Goal: Book appointment/travel/reservation

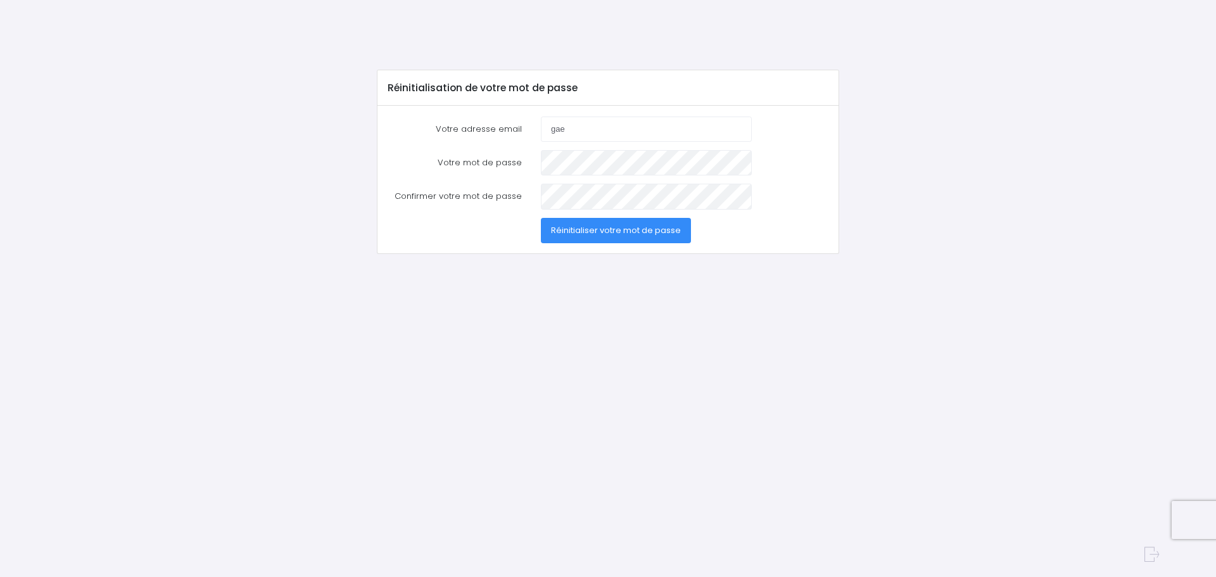
type input "[EMAIL_ADDRESS][DOMAIN_NAME]"
click at [568, 234] on span "Réinitialiser votre mot de passe" at bounding box center [616, 230] width 130 height 12
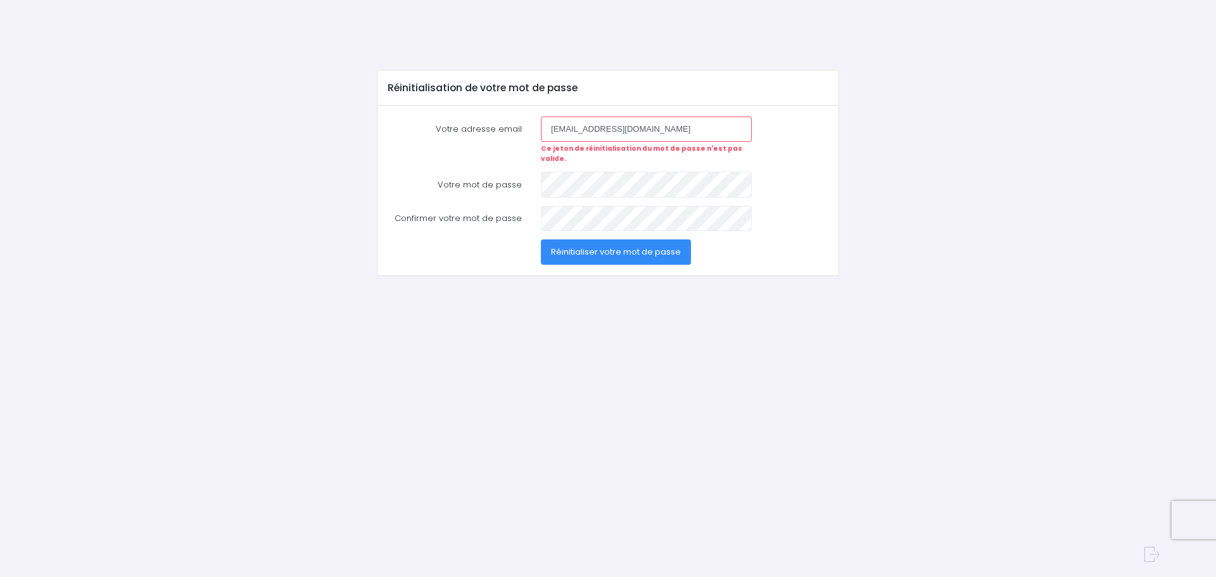
click at [570, 239] on button "Réinitialiser votre mot de passe" at bounding box center [616, 251] width 150 height 25
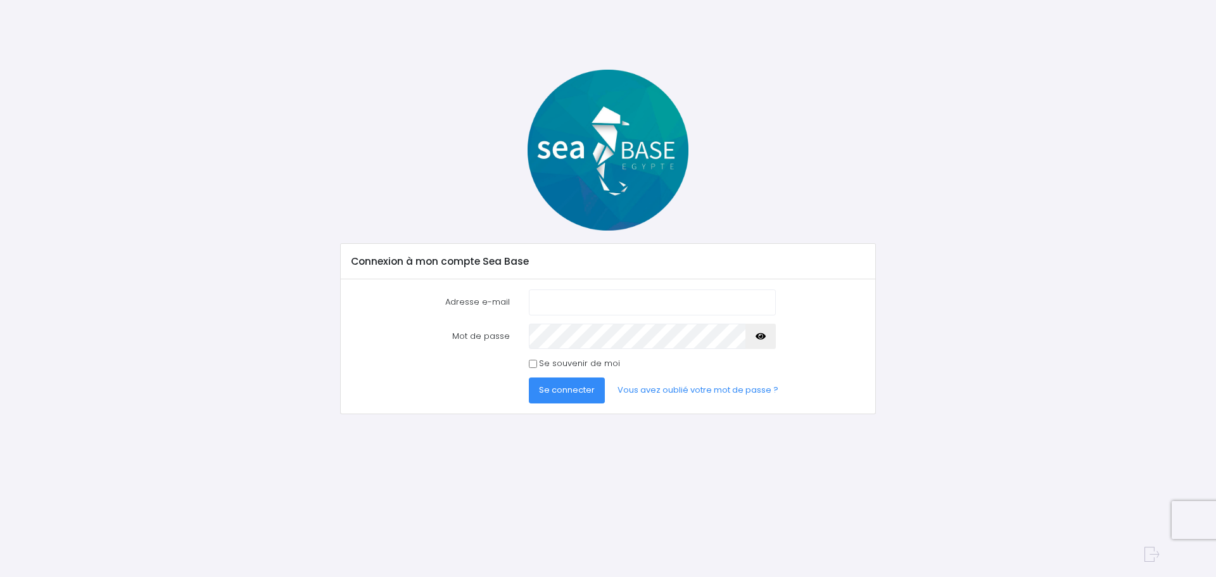
type input "[EMAIL_ADDRESS][DOMAIN_NAME]"
click at [560, 391] on span "Se connecter" at bounding box center [567, 390] width 56 height 12
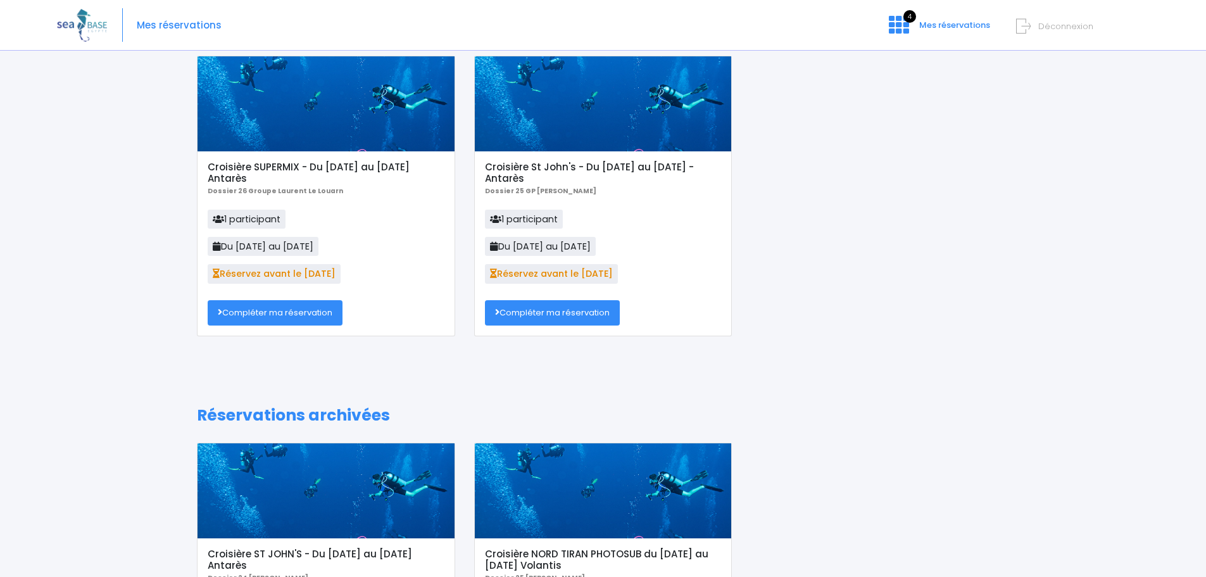
scroll to position [32, 0]
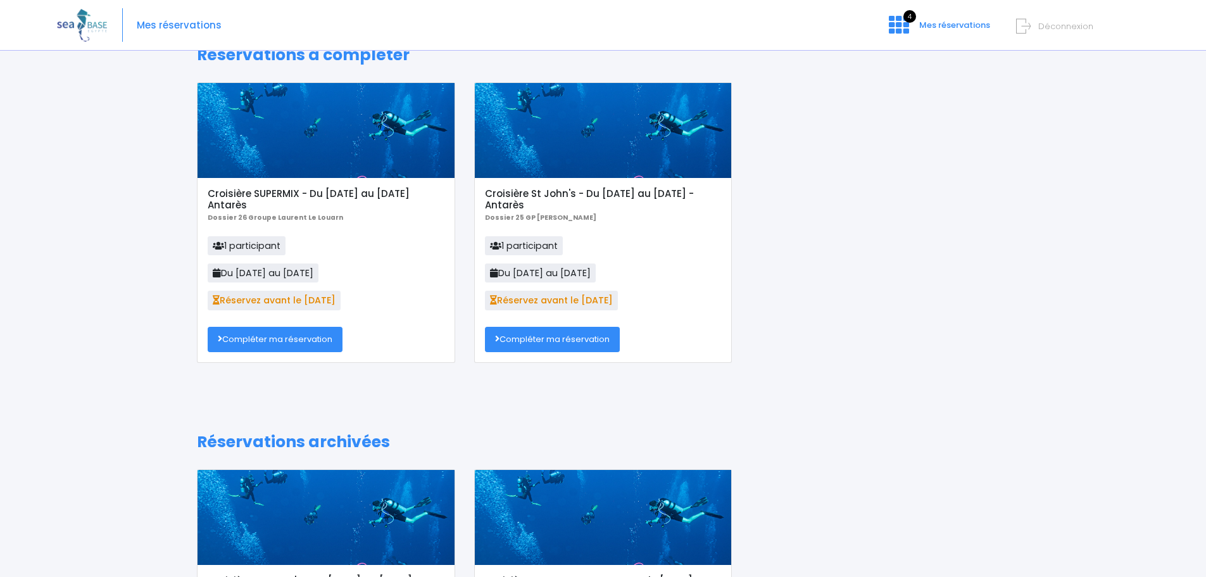
click at [550, 334] on link "Compléter ma réservation" at bounding box center [552, 339] width 135 height 25
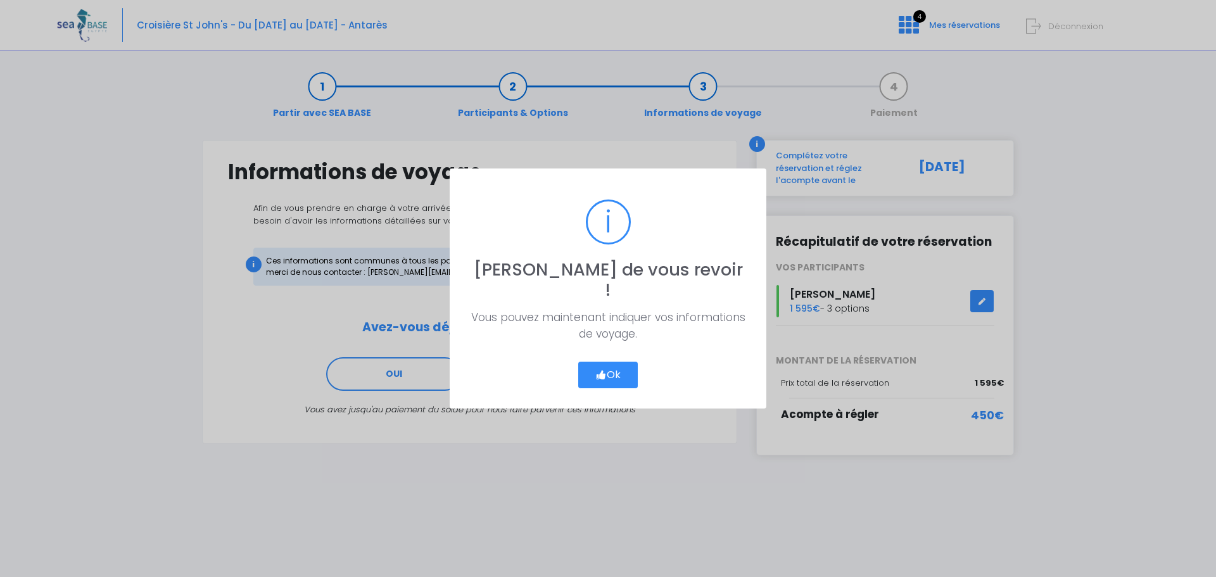
click at [608, 362] on button "Ok" at bounding box center [608, 375] width 60 height 27
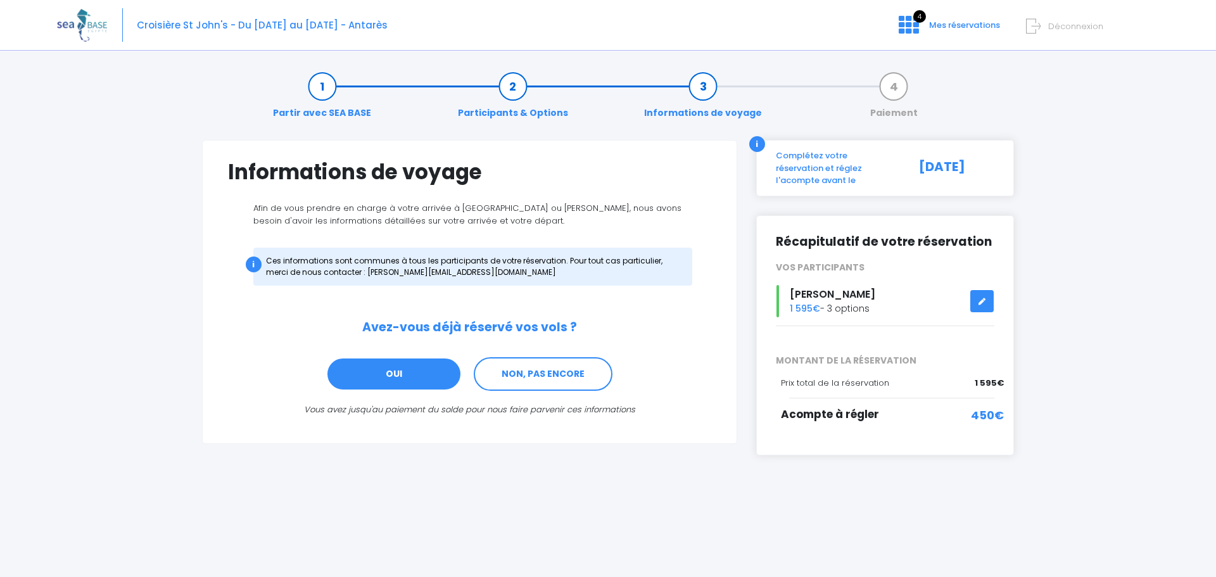
click at [419, 371] on link "OUI" at bounding box center [394, 374] width 136 height 34
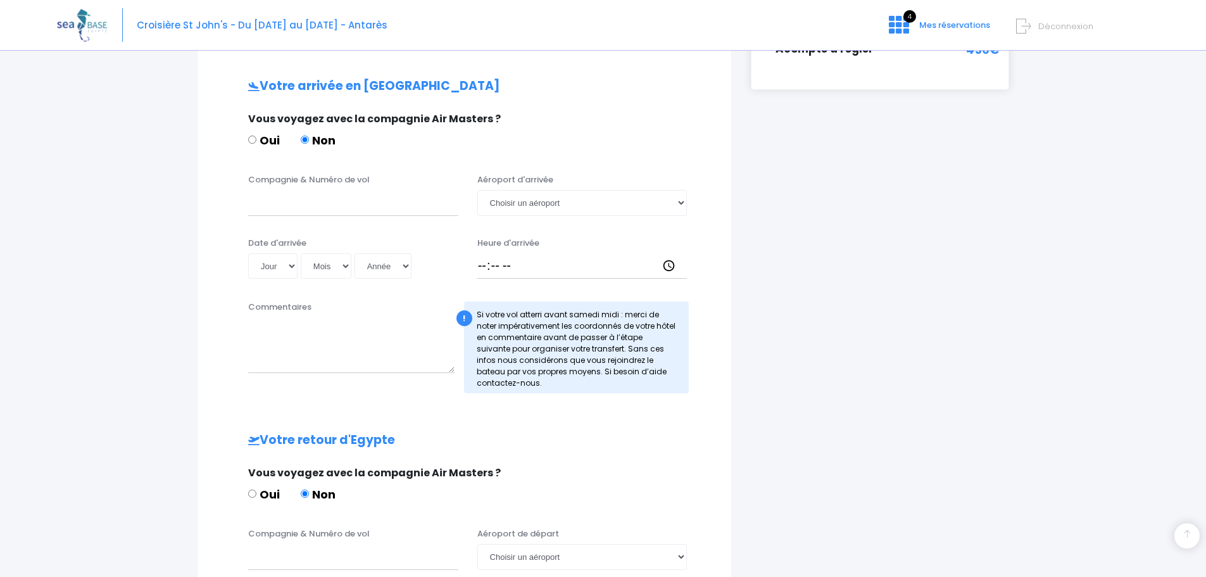
scroll to position [381, 0]
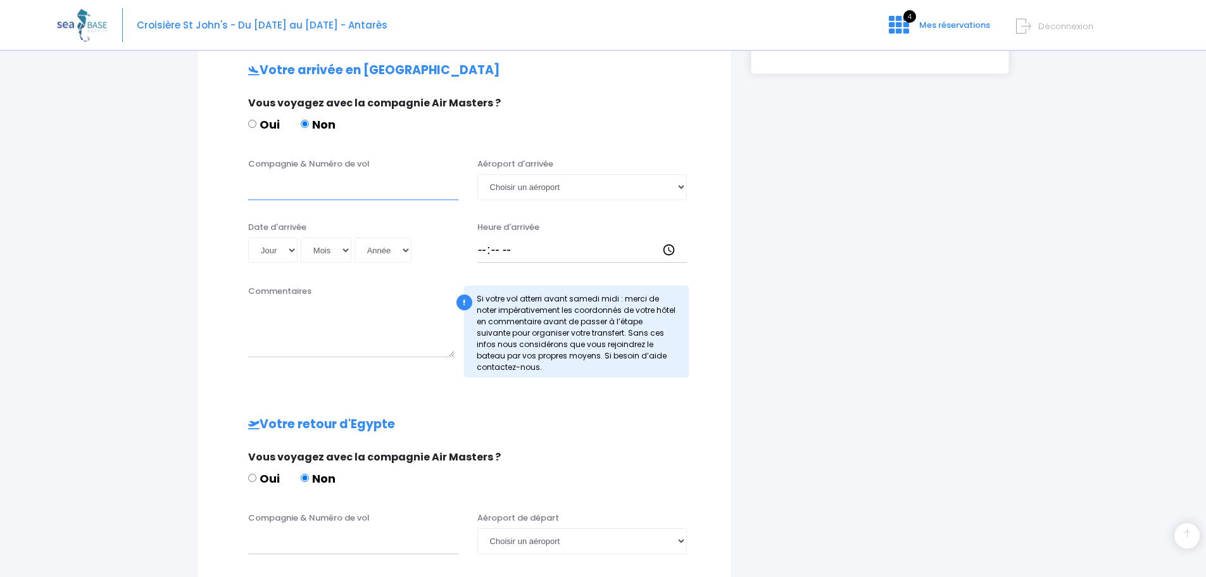
click at [306, 188] on input "Compagnie & Numéro de vol" at bounding box center [353, 186] width 210 height 25
type input "Transavia"
click at [294, 243] on select "Jour 01 02 03 04 05 06 07 08 09 10 11 12 13 14 15 16 17 18 19 20 21 22 23 24 25…" at bounding box center [272, 249] width 49 height 25
select select "06"
click at [248, 237] on select "Jour 01 02 03 04 05 06 07 08 09 10 11 12 13 14 15 16 17 18 19 20 21 22 23 24 25…" at bounding box center [272, 249] width 49 height 25
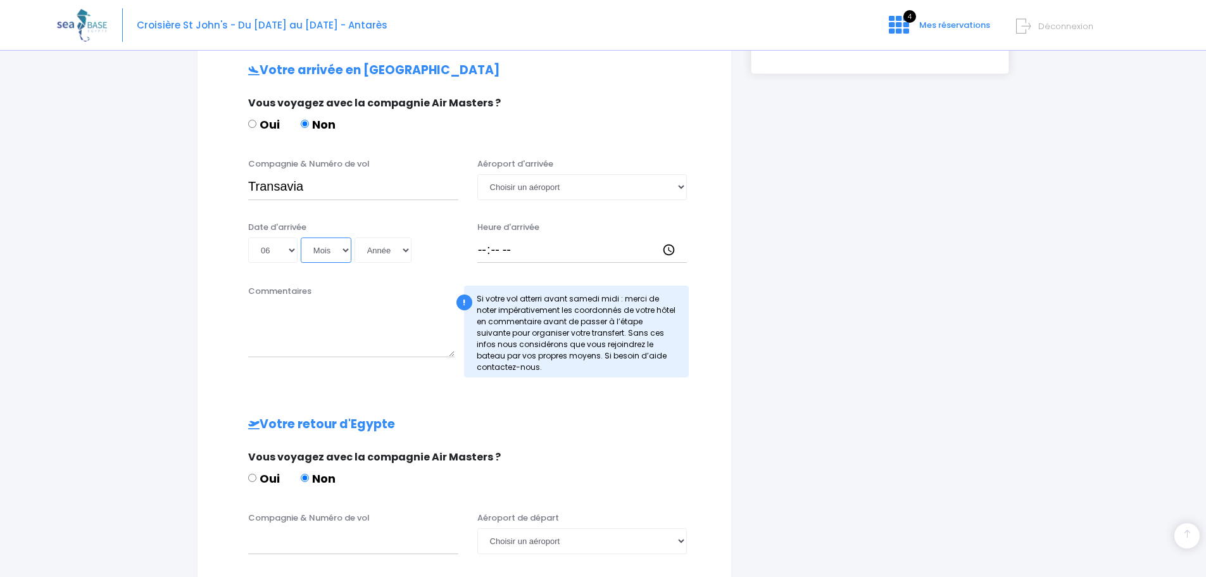
click at [343, 249] on select "Mois 01 02 03 04 05 06 07 08 09 10 11 12" at bounding box center [326, 249] width 51 height 25
select select "12"
click at [301, 237] on select "Mois 01 02 03 04 05 06 07 08 09 10 11 12" at bounding box center [326, 249] width 51 height 25
click at [402, 243] on select "Année 2045 2044 2043 2042 2041 2040 2039 2038 2037 2036 2035 2034 2033 2032 203…" at bounding box center [383, 249] width 57 height 25
select select "2025"
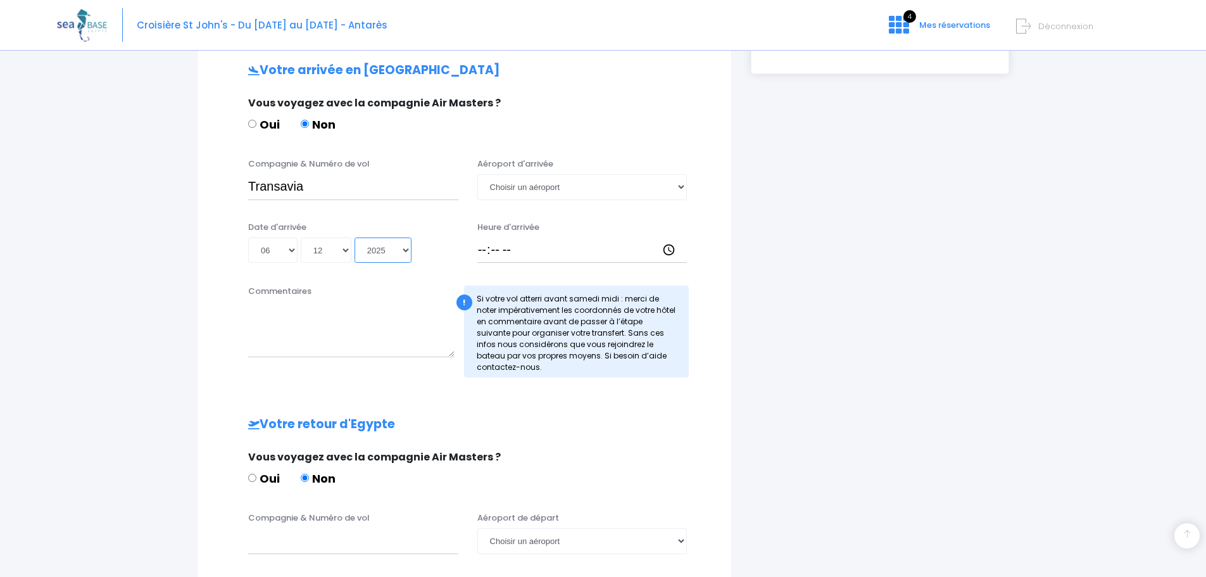
click at [355, 237] on select "Année 2045 2044 2043 2042 2041 2040 2039 2038 2037 2036 2035 2034 2033 2032 203…" at bounding box center [383, 249] width 57 height 25
type input "2025-12-06"
click at [681, 186] on select "Choisir un aéroport Hurghada Marsa Alam" at bounding box center [582, 186] width 210 height 25
select select "Hurghada"
click at [477, 174] on select "Choisir un aéroport Hurghada Marsa Alam" at bounding box center [582, 186] width 210 height 25
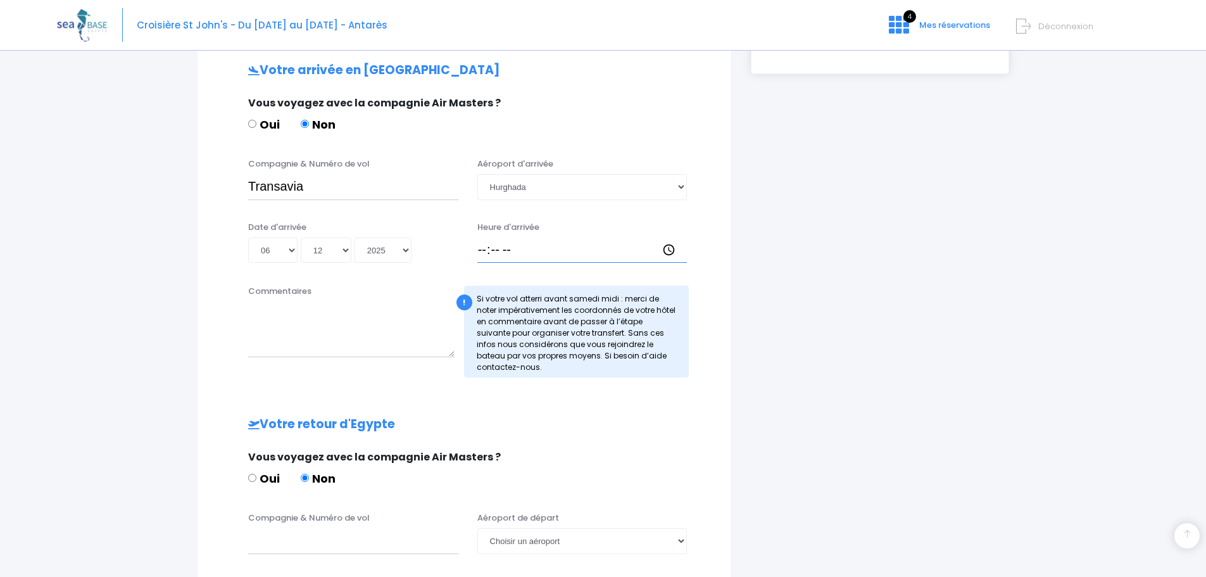
click at [665, 249] on input "Heure d'arrivée" at bounding box center [582, 249] width 210 height 25
click at [515, 249] on input "16:23" at bounding box center [582, 249] width 210 height 25
click at [514, 248] on input "16:23" at bounding box center [582, 249] width 210 height 25
click at [506, 248] on input "16:23" at bounding box center [582, 249] width 210 height 25
type input "16:00"
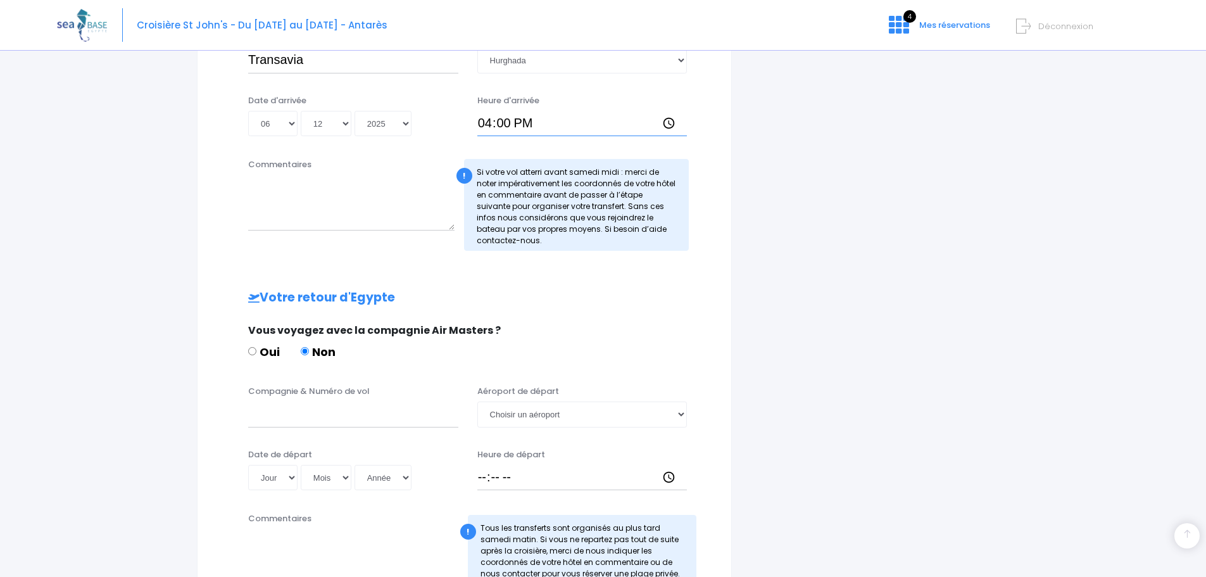
scroll to position [571, 0]
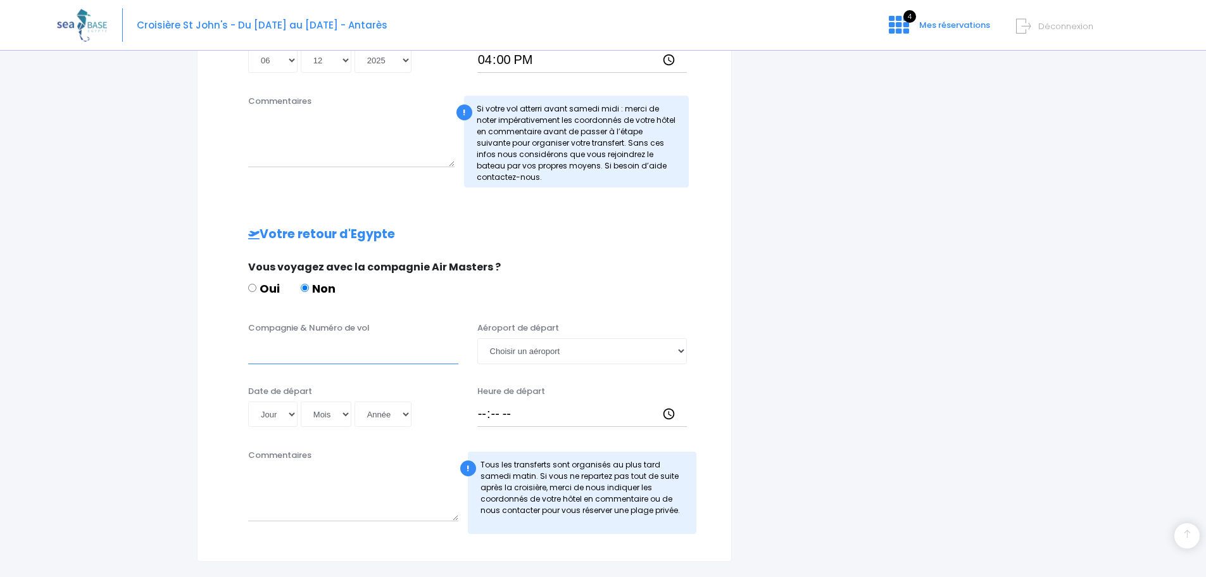
click at [285, 350] on input "Compagnie & Numéro de vol" at bounding box center [353, 350] width 210 height 25
type input "Transavia"
click at [290, 419] on select "Jour 01 02 03 04 05 06 07 08 09 10 11 12 13 14 15 16 17 18 19 20 21 22 23 24 25…" at bounding box center [272, 413] width 49 height 25
select select "13"
click at [248, 401] on select "Jour 01 02 03 04 05 06 07 08 09 10 11 12 13 14 15 16 17 18 19 20 21 22 23 24 25…" at bounding box center [272, 413] width 49 height 25
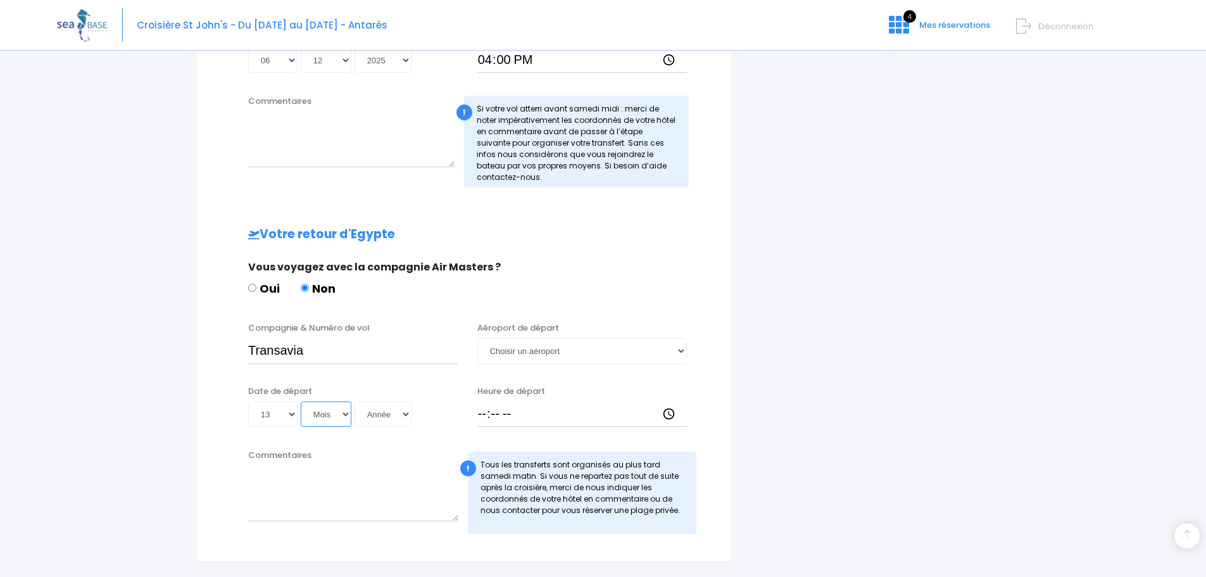
click at [342, 415] on select "Mois 01 02 03 04 05 06 07 08 09 10 11 12" at bounding box center [326, 413] width 51 height 25
select select "12"
click at [301, 401] on select "Mois 01 02 03 04 05 06 07 08 09 10 11 12" at bounding box center [326, 413] width 51 height 25
click at [405, 411] on select "Année 2045 2044 2043 2042 2041 2040 2039 2038 2037 2036 2035 2034 2033 2032 203…" at bounding box center [383, 413] width 57 height 25
select select "2025"
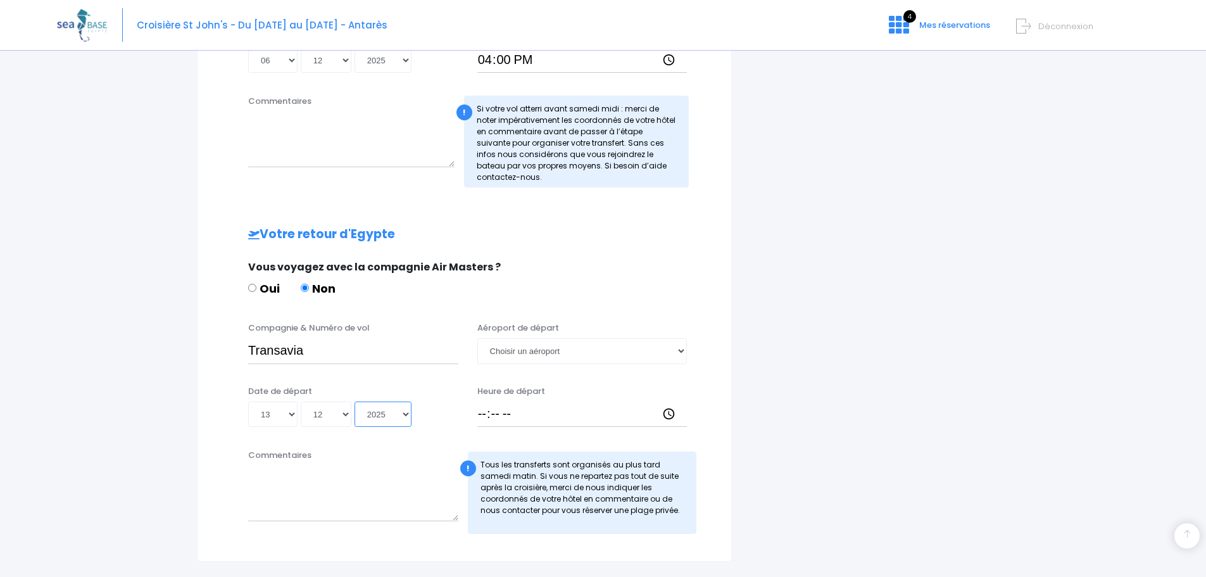
click at [355, 401] on select "Année 2045 2044 2043 2042 2041 2040 2039 2038 2037 2036 2035 2034 2033 2032 203…" at bounding box center [383, 413] width 57 height 25
type input "2025-12-13"
click at [560, 351] on select "Choisir un aéroport Hurghada Marsa Alam" at bounding box center [582, 350] width 210 height 25
select select "Hurghada"
click at [477, 338] on select "Choisir un aéroport Hurghada Marsa Alam" at bounding box center [582, 350] width 210 height 25
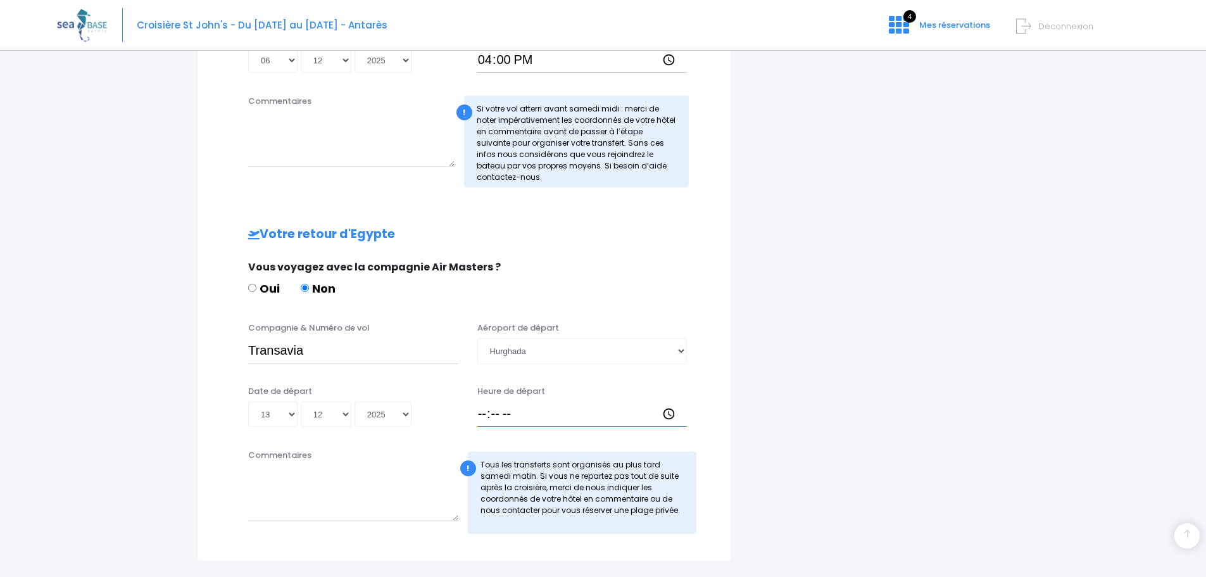
click at [667, 411] on input "Heure de départ" at bounding box center [582, 413] width 210 height 25
click at [520, 419] on input "17:20" at bounding box center [582, 413] width 210 height 25
click at [521, 416] on input "17:20" at bounding box center [582, 413] width 210 height 25
click at [514, 413] on input "17:20" at bounding box center [582, 413] width 210 height 25
click at [510, 413] on input "17:20" at bounding box center [582, 413] width 210 height 25
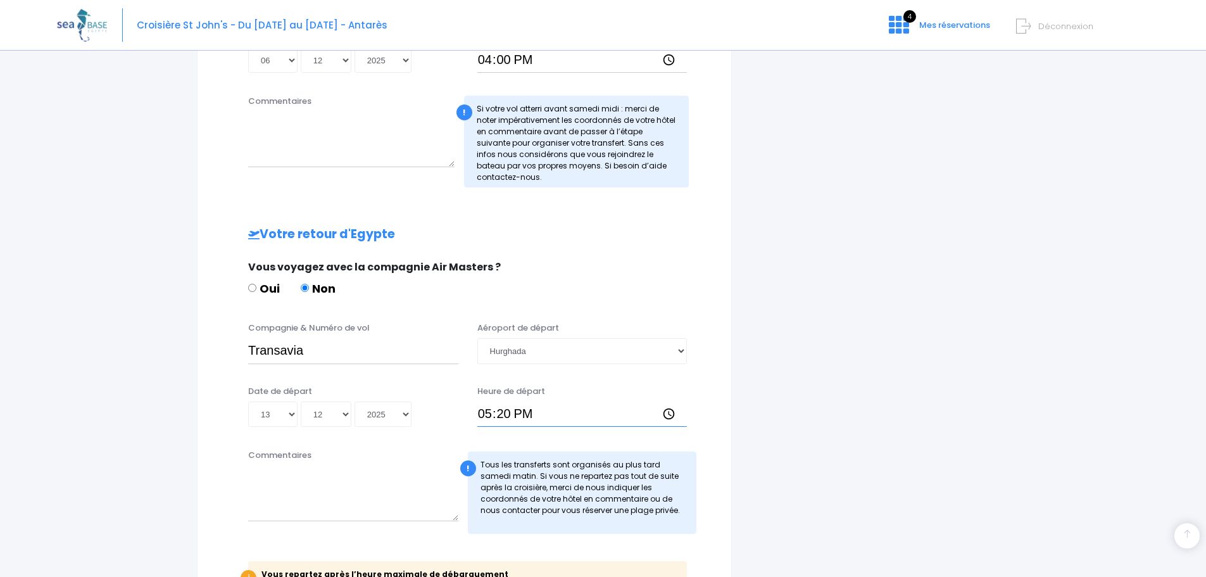
type input "17:00"
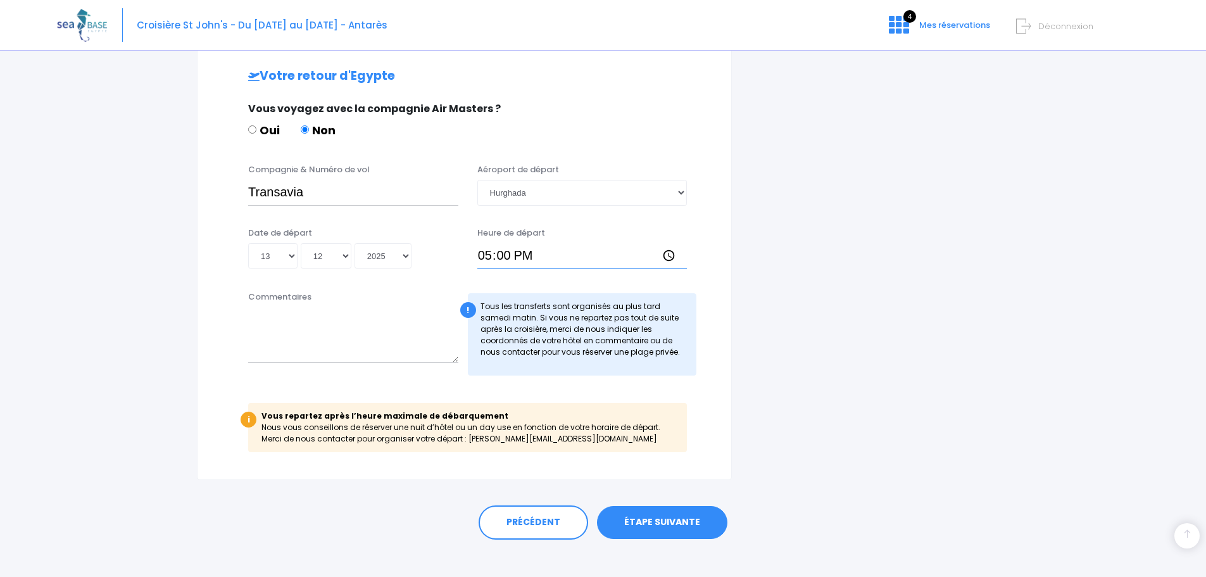
scroll to position [743, 0]
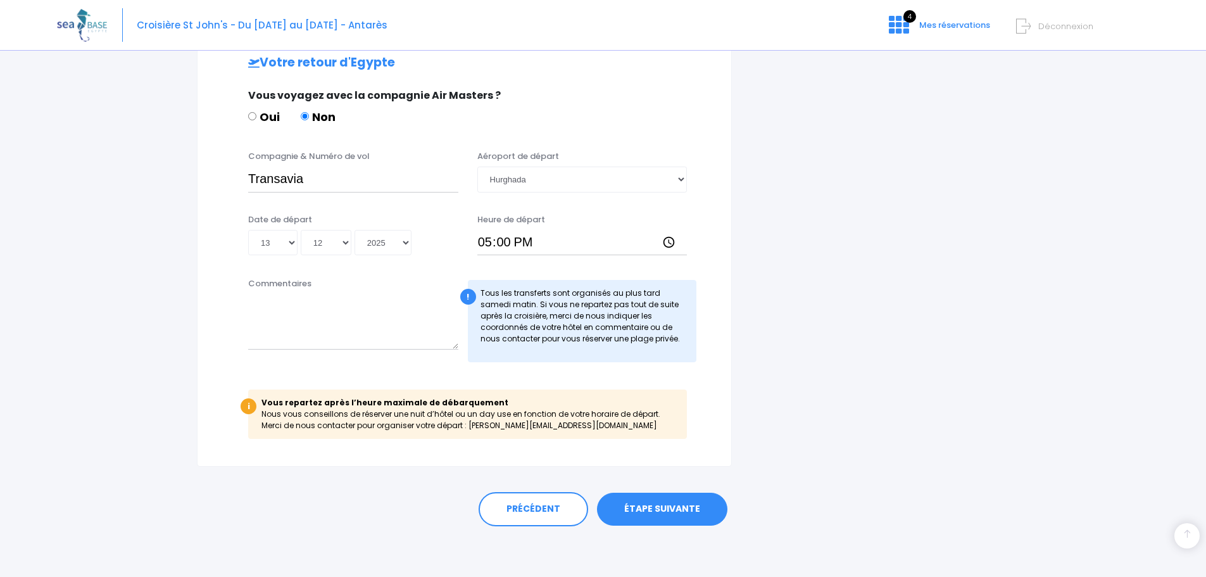
click at [656, 512] on link "ÉTAPE SUIVANTE" at bounding box center [662, 509] width 130 height 33
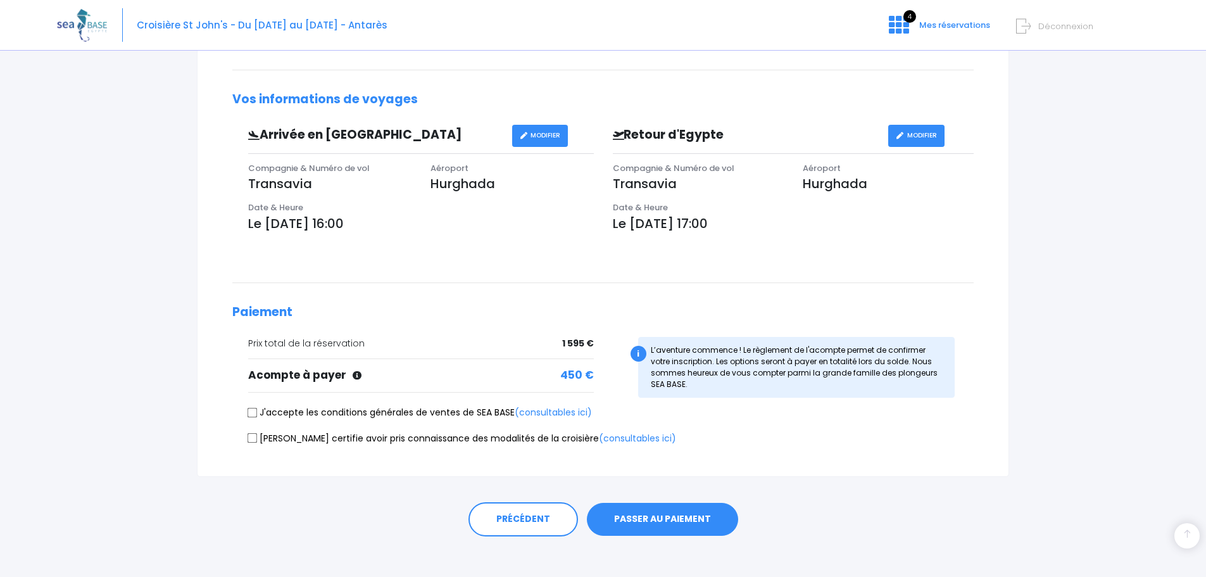
scroll to position [315, 0]
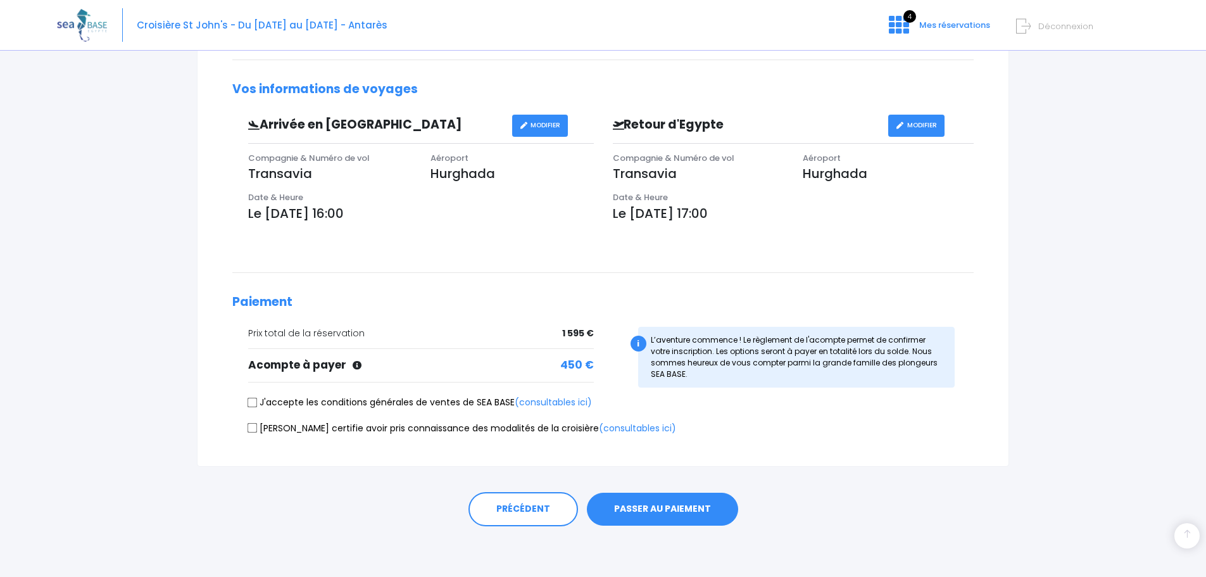
click at [639, 504] on button "PASSER AU PAIEMENT" at bounding box center [662, 509] width 151 height 33
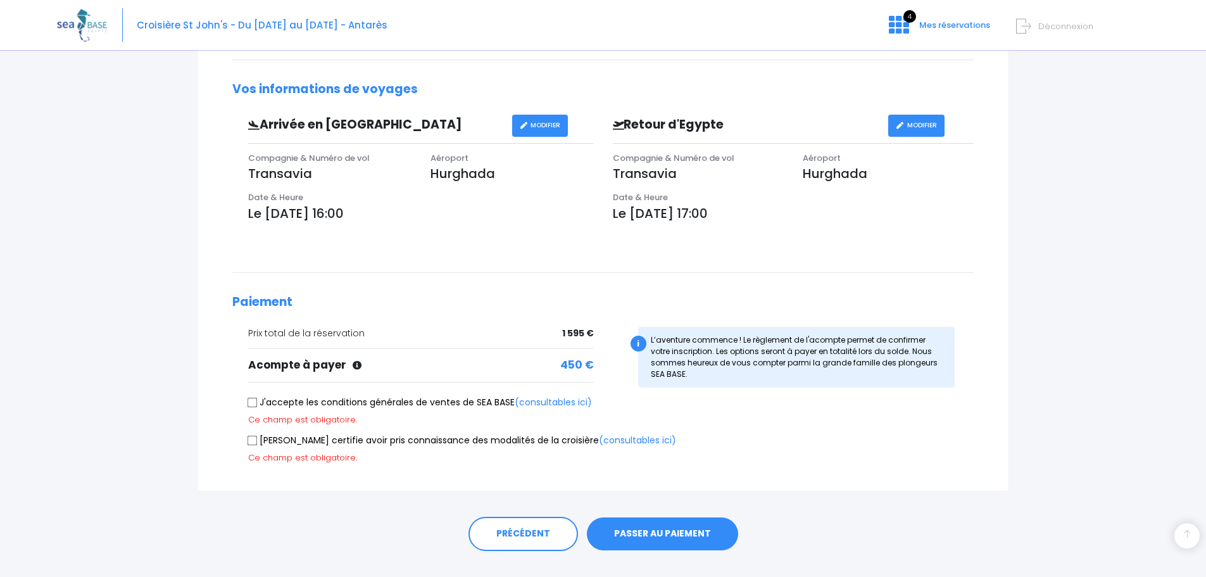
scroll to position [340, 0]
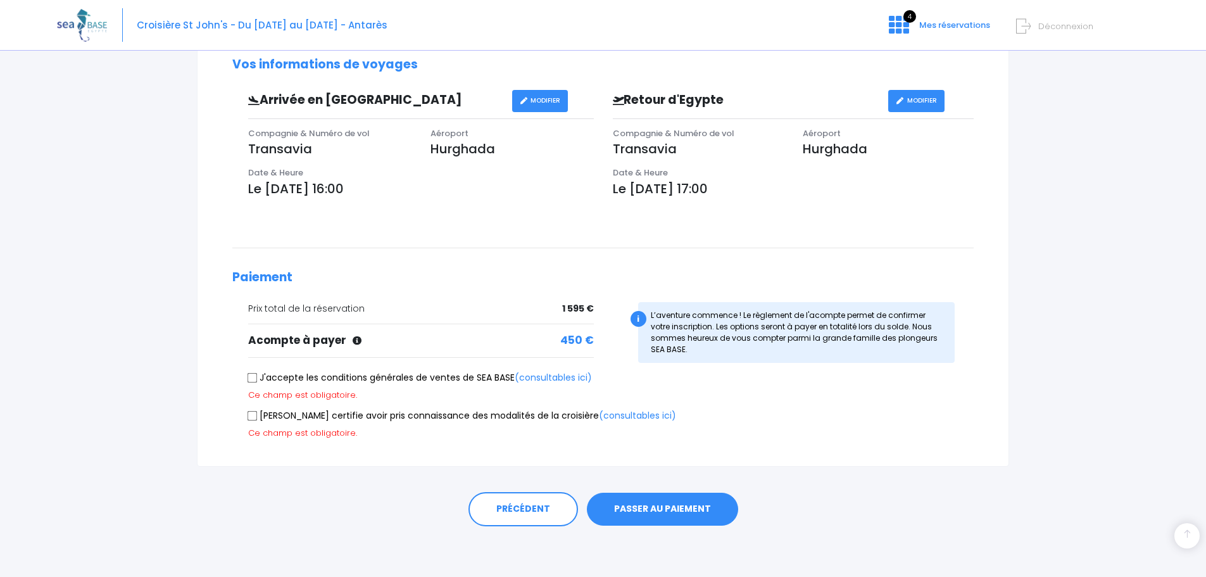
click at [253, 377] on input "J'accepte les conditions générales de ventes de SEA BASE (consultables ici)" at bounding box center [253, 377] width 10 height 10
checkbox input "true"
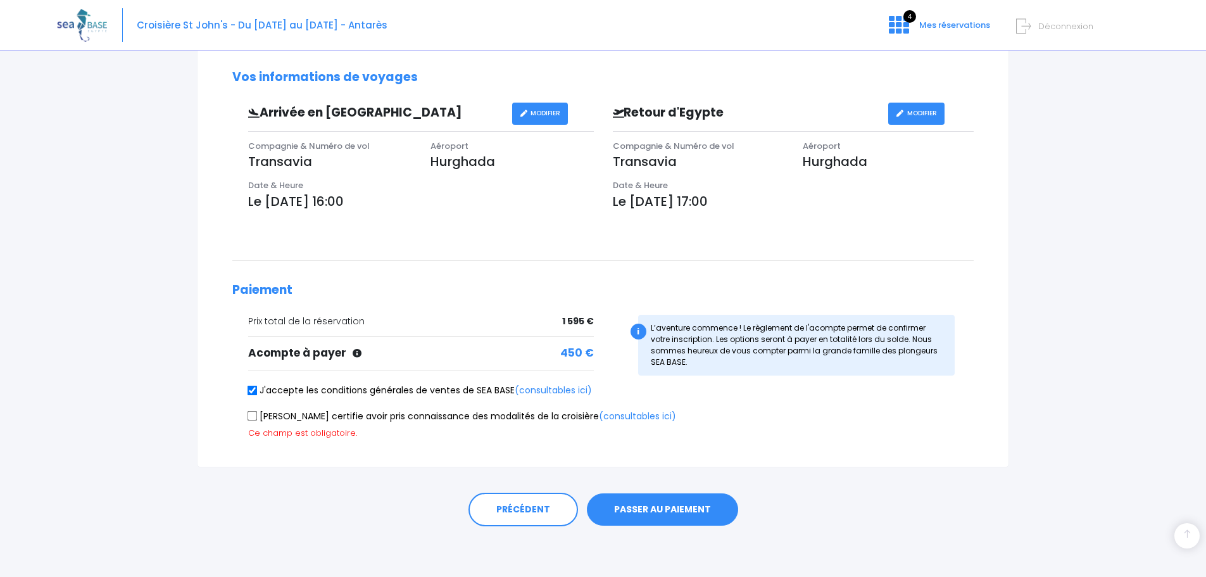
click at [255, 413] on input "Je certifie avoir pris connaissance des modalités de la croisière (consultables…" at bounding box center [253, 416] width 10 height 10
checkbox input "true"
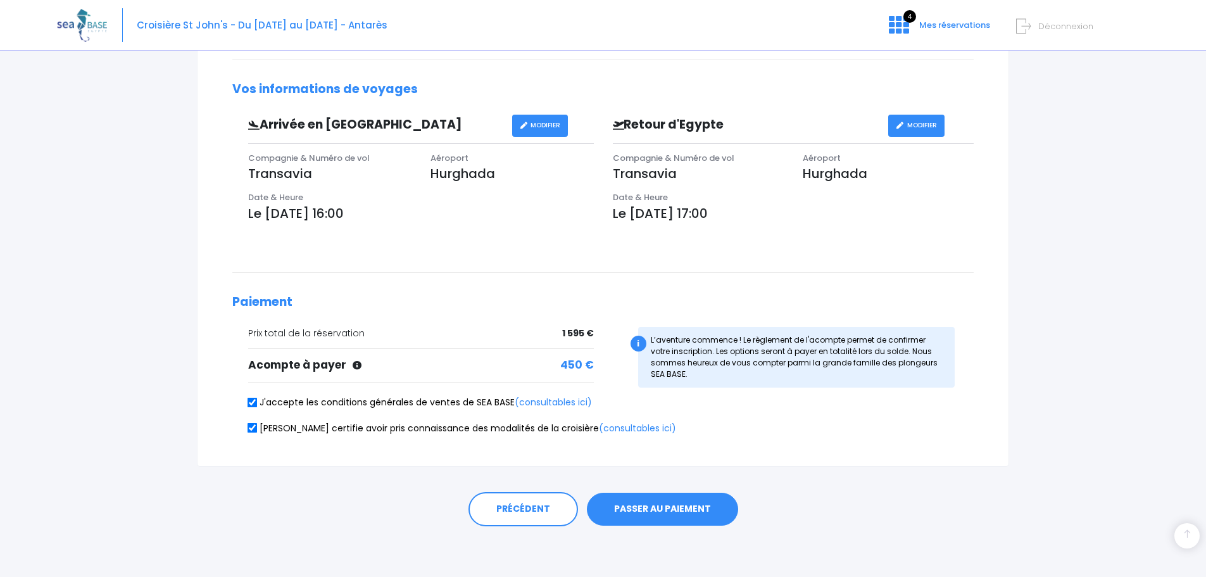
scroll to position [315, 0]
click at [657, 504] on button "PASSER AU PAIEMENT" at bounding box center [662, 509] width 151 height 33
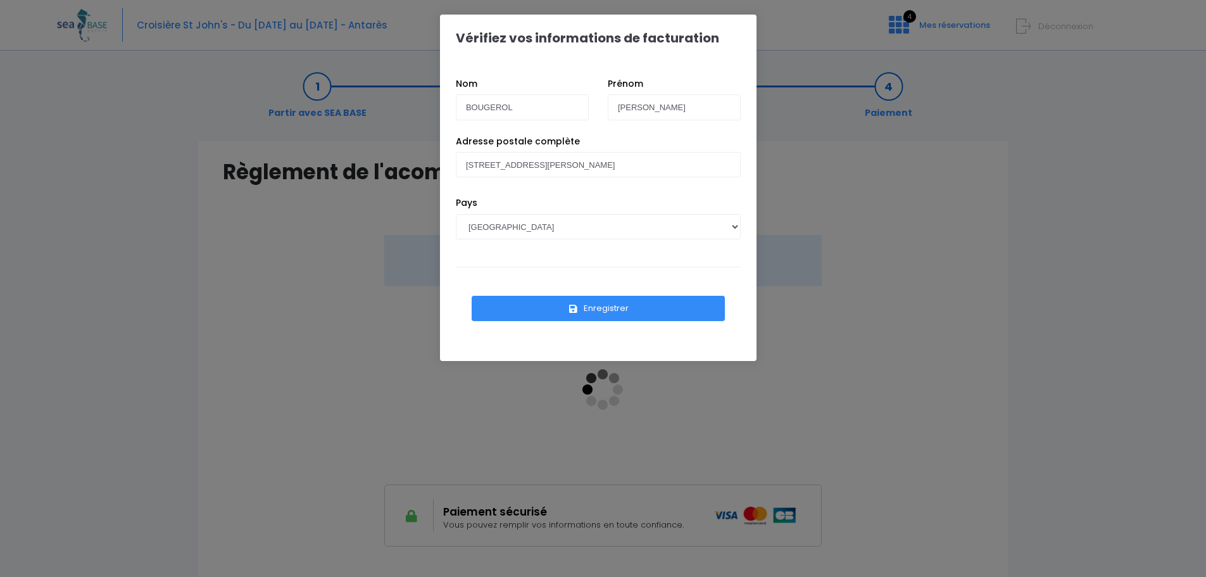
click at [596, 313] on button "Enregistrer" at bounding box center [598, 308] width 253 height 25
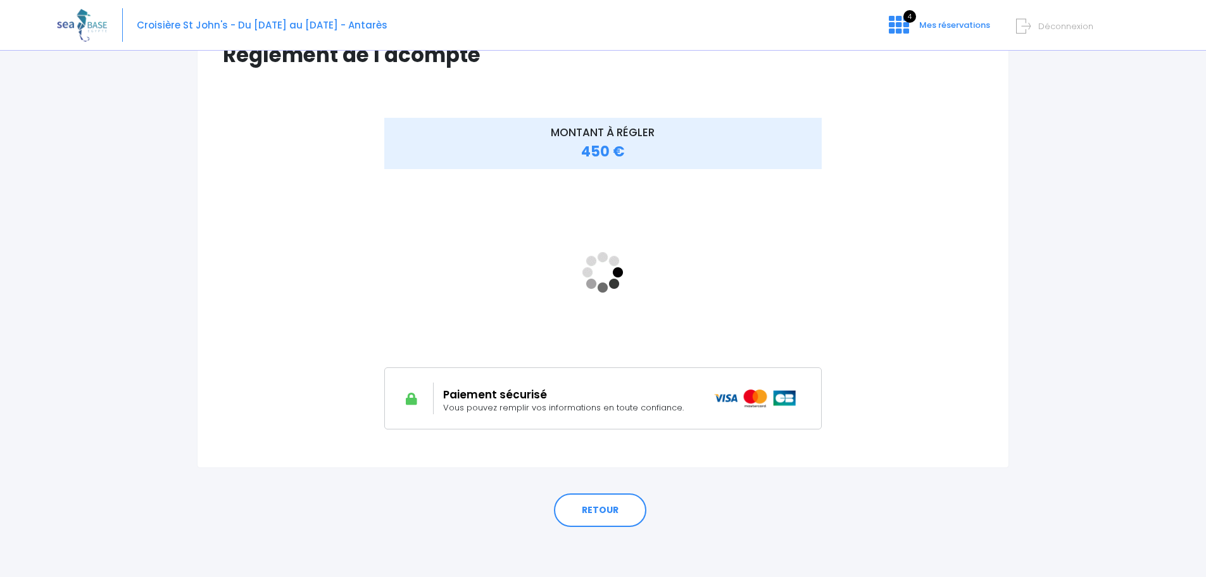
scroll to position [118, 0]
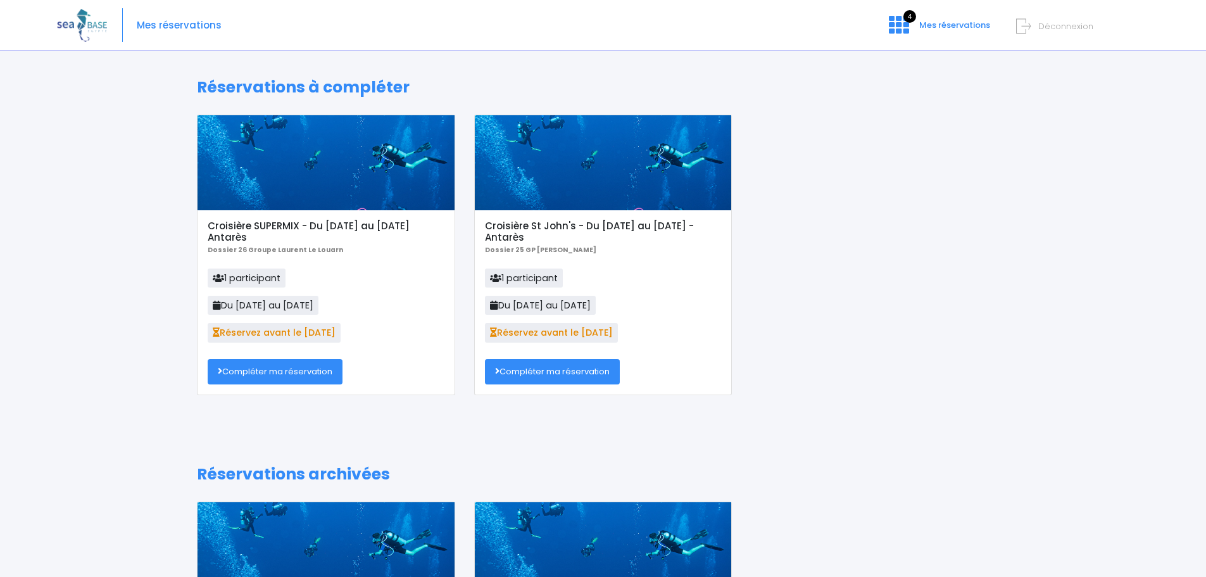
click at [283, 373] on link "Compléter ma réservation" at bounding box center [275, 371] width 135 height 25
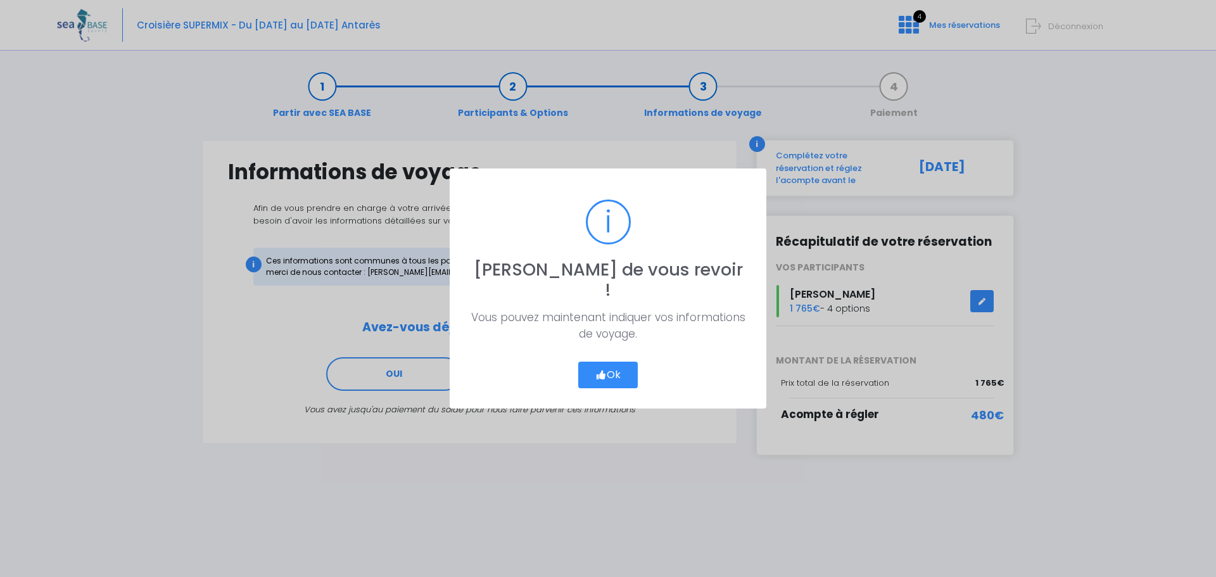
click at [581, 362] on button "Ok" at bounding box center [608, 375] width 60 height 27
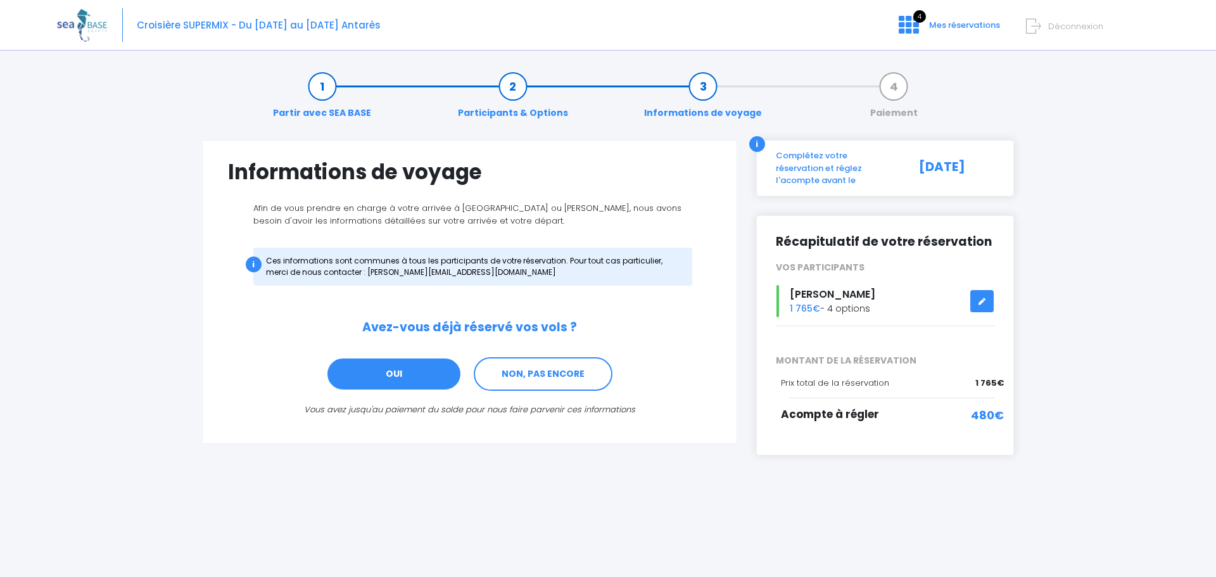
click at [404, 376] on link "OUI" at bounding box center [394, 374] width 136 height 34
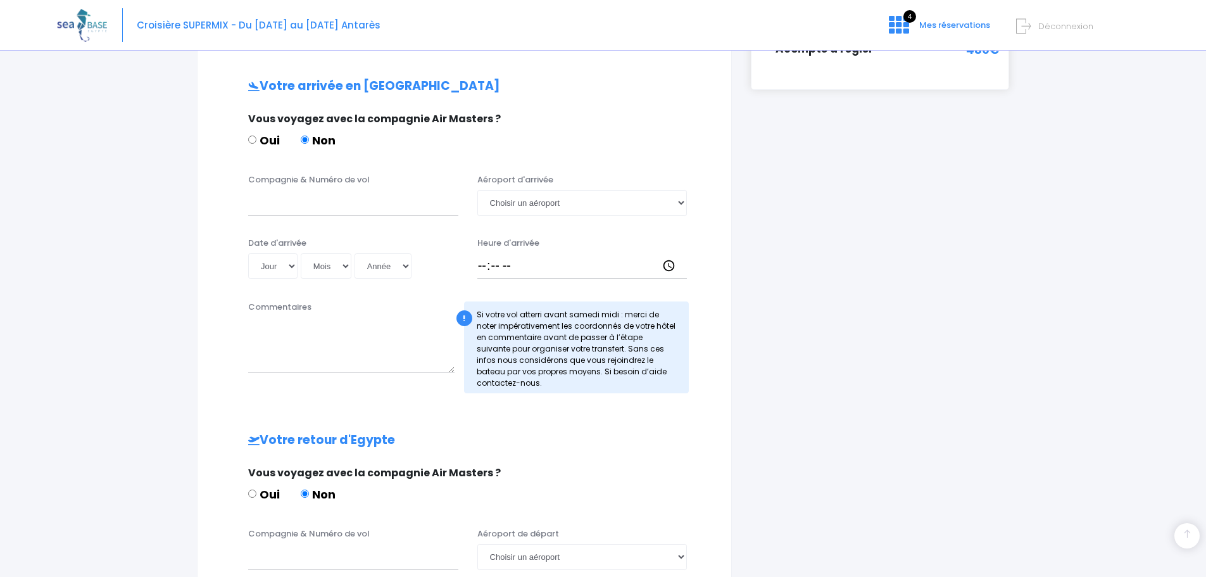
scroll to position [381, 0]
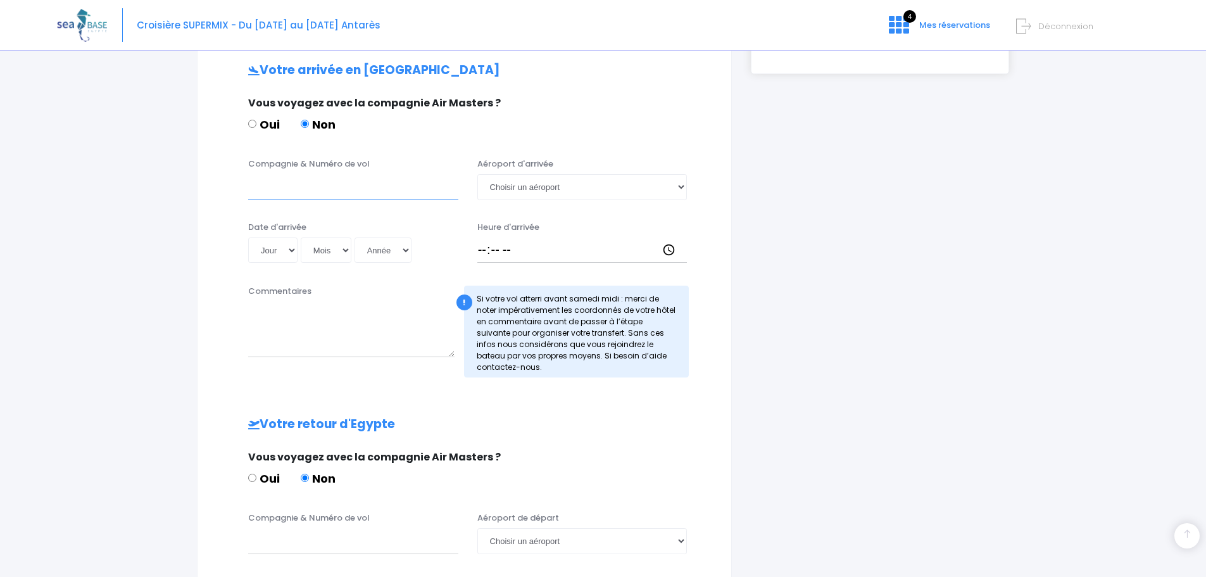
click at [285, 181] on input "Compagnie & Numéro de vol" at bounding box center [353, 186] width 210 height 25
type input "Transavia"
click at [298, 249] on div "Jour 01 02 03 04 05 06 07 08 09 10 11 12 13 14 15 16 17 18 19 20 21 22 23 24 25…" at bounding box center [353, 249] width 210 height 25
click at [286, 251] on select "Jour 01 02 03 04 05 06 07 08 09 10 11 12 13 14 15 16 17 18 19 20 21 22 23 24 25…" at bounding box center [272, 249] width 49 height 25
select select "06"
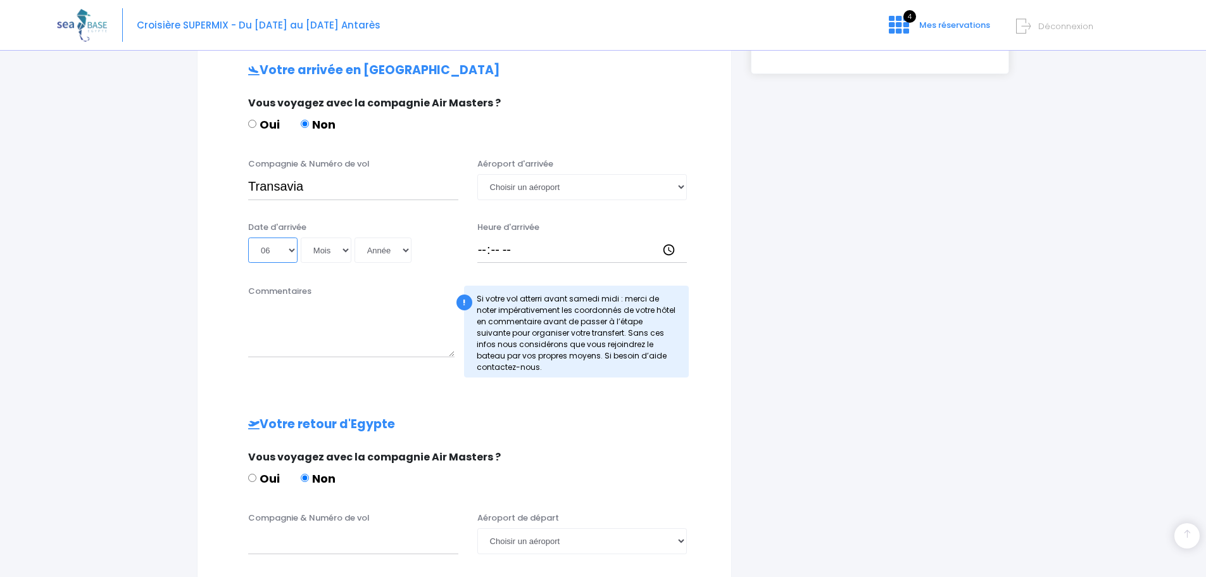
click at [248, 237] on select "Jour 01 02 03 04 05 06 07 08 09 10 11 12 13 14 15 16 17 18 19 20 21 22 23 24 25…" at bounding box center [272, 249] width 49 height 25
click at [346, 250] on select "Mois 01 02 03 04 05 06 07 08 09 10 11 12" at bounding box center [326, 249] width 51 height 25
select select "06"
click at [301, 237] on select "Mois 01 02 03 04 05 06 07 08 09 10 11 12" at bounding box center [326, 249] width 51 height 25
click at [403, 247] on select "Année 2045 2044 2043 2042 2041 2040 2039 2038 2037 2036 2035 2034 2033 2032 203…" at bounding box center [383, 249] width 57 height 25
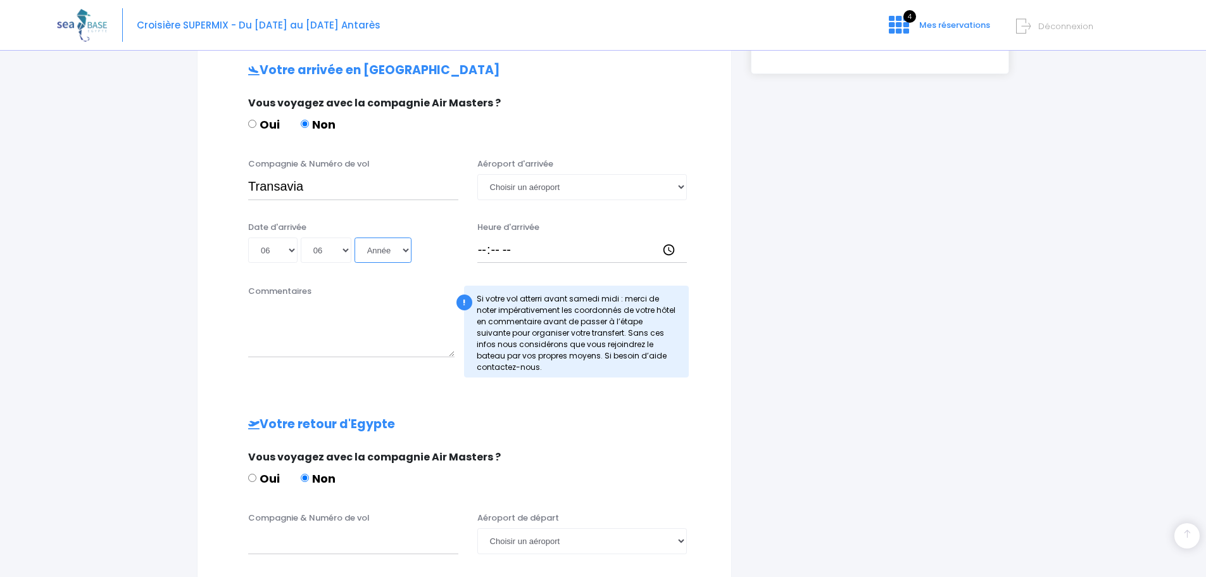
select select "2026"
click at [355, 237] on select "Année 2045 2044 2043 2042 2041 2040 2039 2038 2037 2036 2035 2034 2033 2032 203…" at bounding box center [383, 249] width 57 height 25
type input "2026-06-06"
click at [495, 249] on input "Heure d'arrivée" at bounding box center [582, 249] width 210 height 25
click at [485, 249] on input "Heure d'arrivée" at bounding box center [582, 249] width 210 height 25
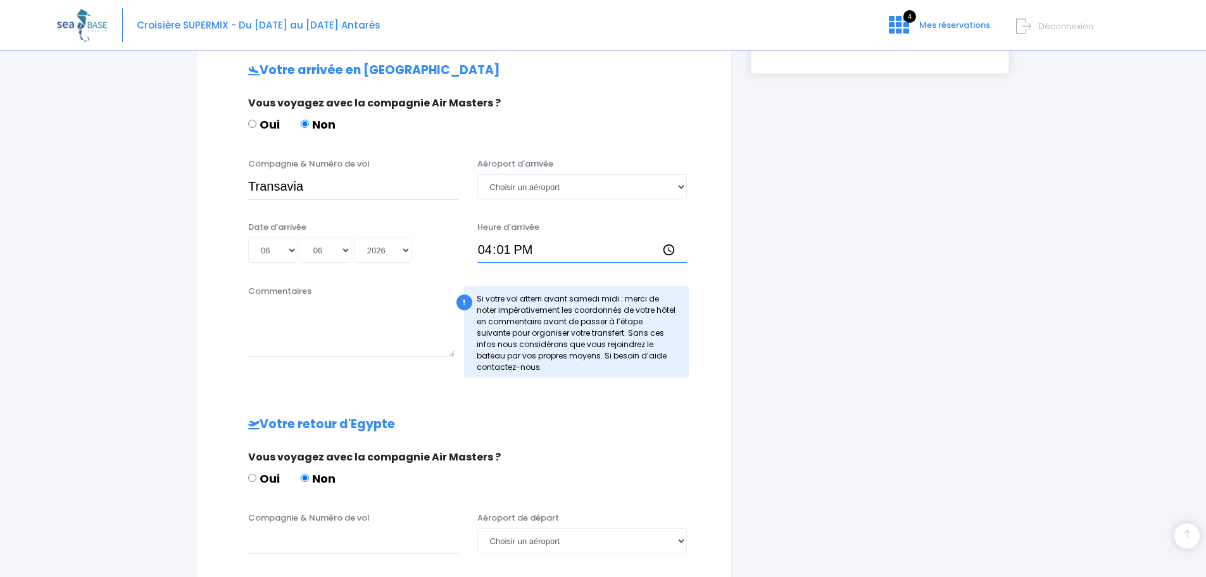
type input "16:15"
click at [677, 186] on select "Choisir un aéroport Hurghada Marsa Alam" at bounding box center [582, 186] width 210 height 25
select select "Hurghada"
click at [477, 174] on select "Choisir un aéroport Hurghada Marsa Alam" at bounding box center [582, 186] width 210 height 25
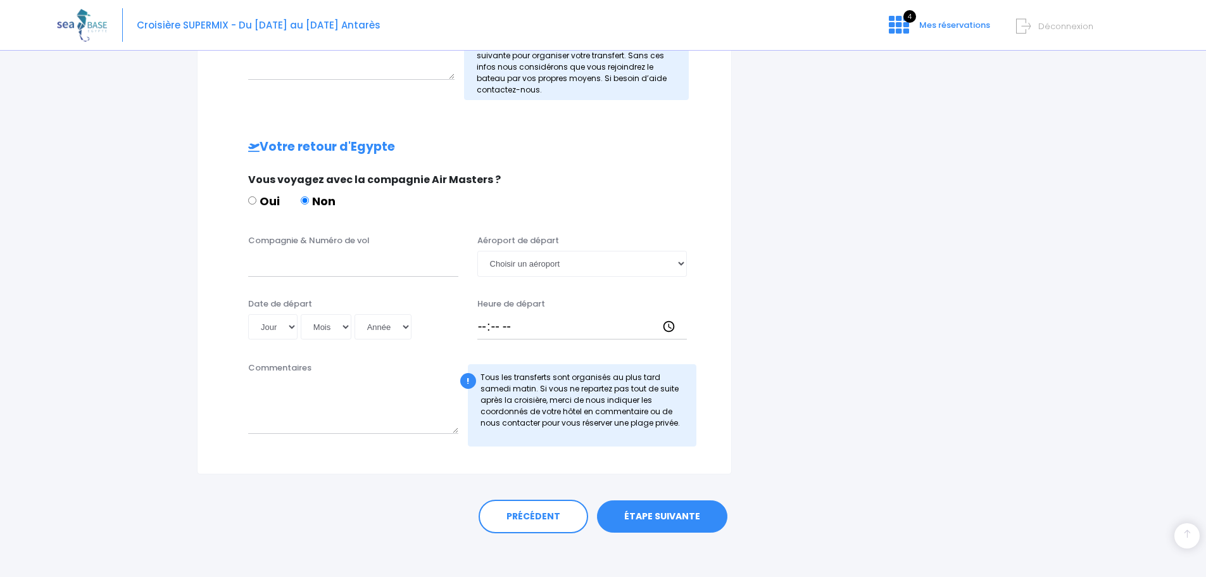
scroll to position [666, 0]
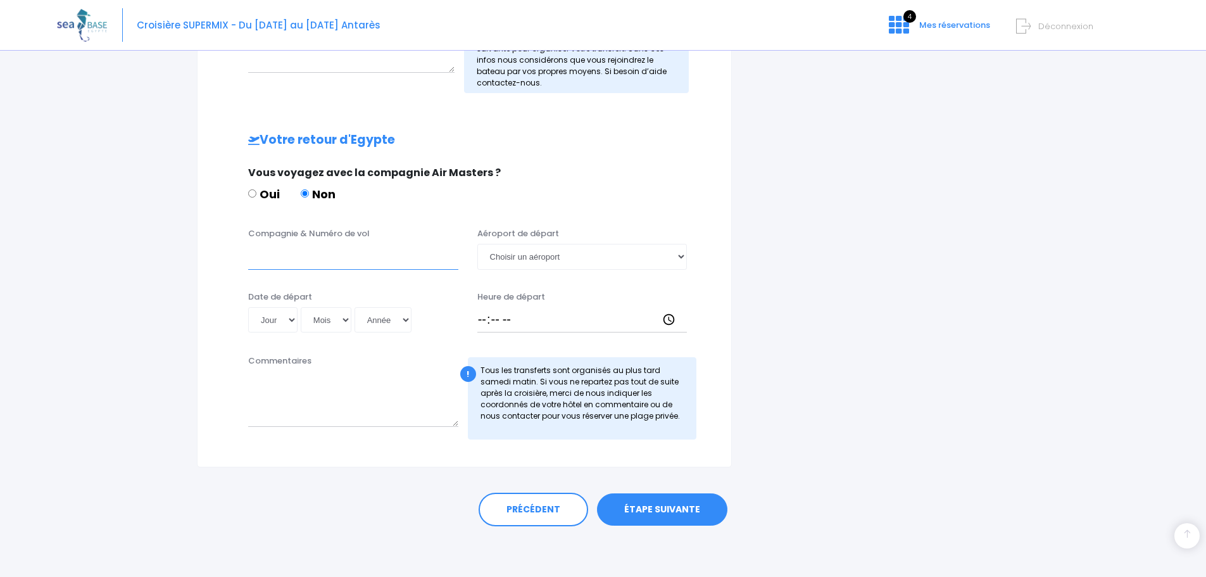
click at [267, 264] on input "Compagnie & Numéro de vol" at bounding box center [353, 256] width 210 height 25
type input "Transavia"
click at [289, 319] on select "Jour 01 02 03 04 05 06 07 08 09 10 11 12 13 14 15 16 17 18 19 20 21 22 23 24 25…" at bounding box center [272, 319] width 49 height 25
select select "13"
click at [248, 307] on select "Jour 01 02 03 04 05 06 07 08 09 10 11 12 13 14 15 16 17 18 19 20 21 22 23 24 25…" at bounding box center [272, 319] width 49 height 25
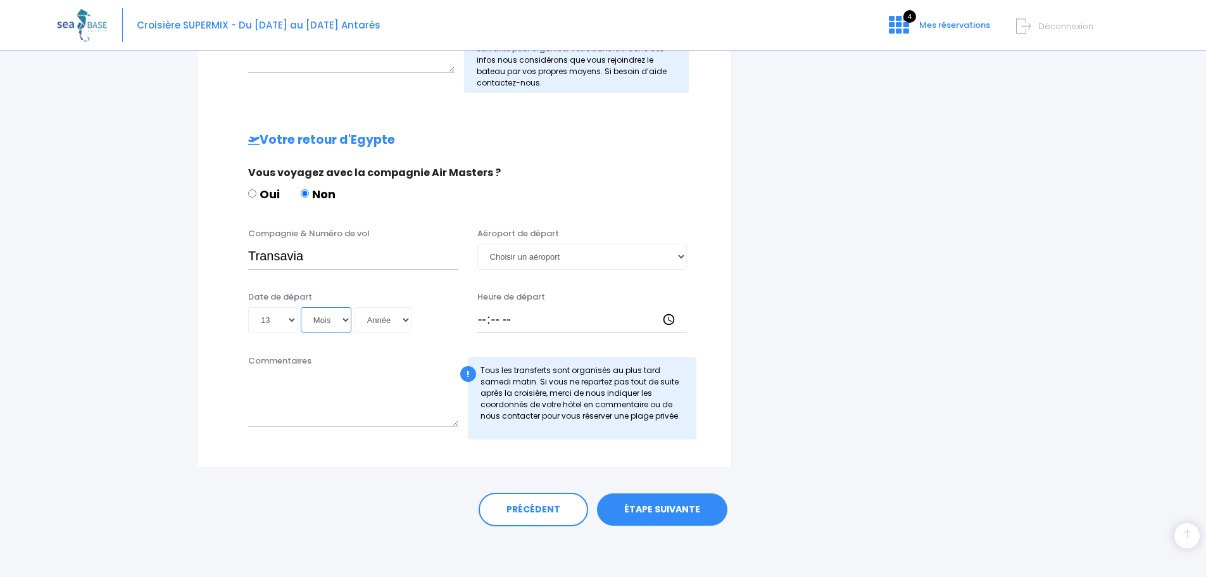
click at [339, 319] on select "Mois 01 02 03 04 05 06 07 08 09 10 11 12" at bounding box center [326, 319] width 51 height 25
select select "06"
click at [301, 307] on select "Mois 01 02 03 04 05 06 07 08 09 10 11 12" at bounding box center [326, 319] width 51 height 25
click at [404, 320] on select "Année 2045 2044 2043 2042 2041 2040 2039 2038 2037 2036 2035 2034 2033 2032 203…" at bounding box center [383, 319] width 57 height 25
select select "2026"
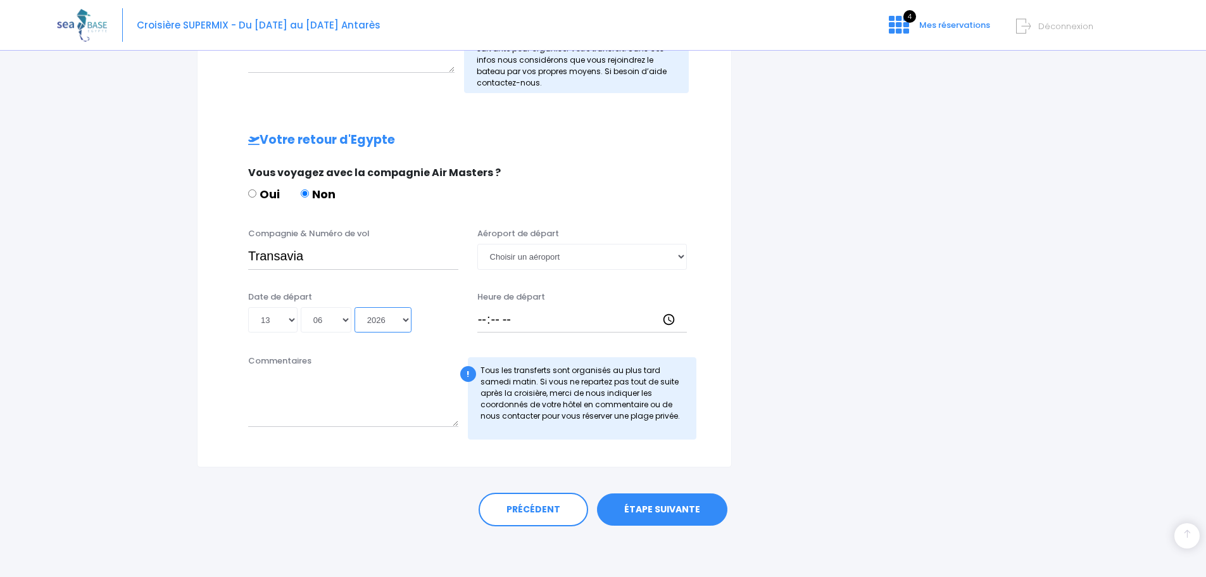
click at [355, 307] on select "Année 2045 2044 2043 2042 2041 2040 2039 2038 2037 2036 2035 2034 2033 2032 203…" at bounding box center [383, 319] width 57 height 25
type input "2026-06-13"
click at [678, 253] on select "Choisir un aéroport Hurghada Marsa Alam" at bounding box center [582, 256] width 210 height 25
select select "Hurghada"
click at [477, 244] on select "Choisir un aéroport Hurghada Marsa Alam" at bounding box center [582, 256] width 210 height 25
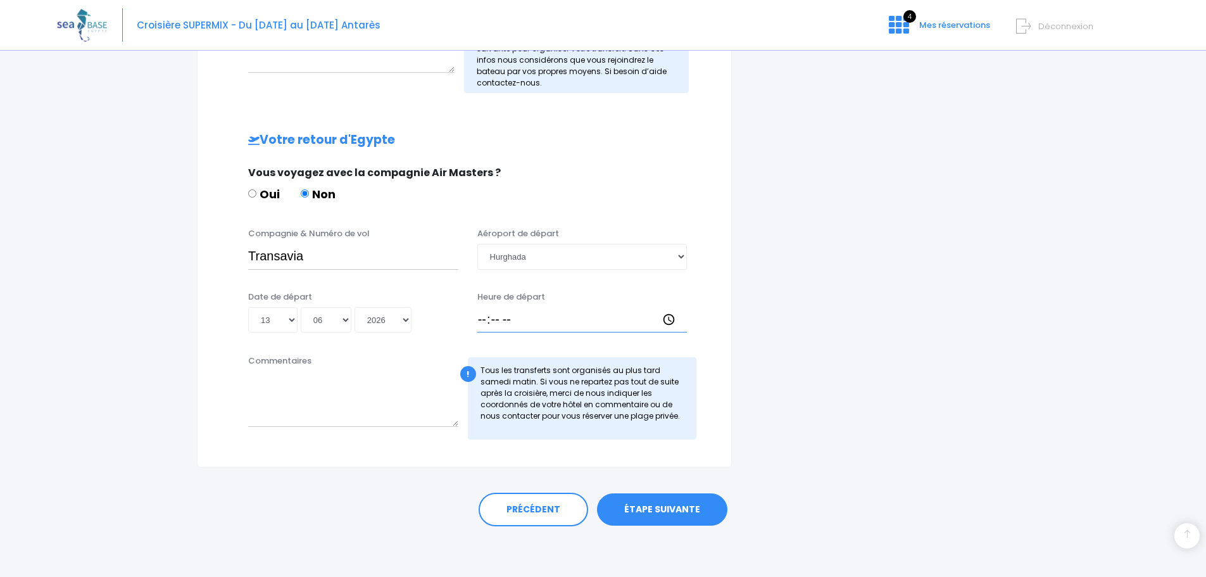
click at [488, 318] on input "Heure de départ" at bounding box center [582, 319] width 210 height 25
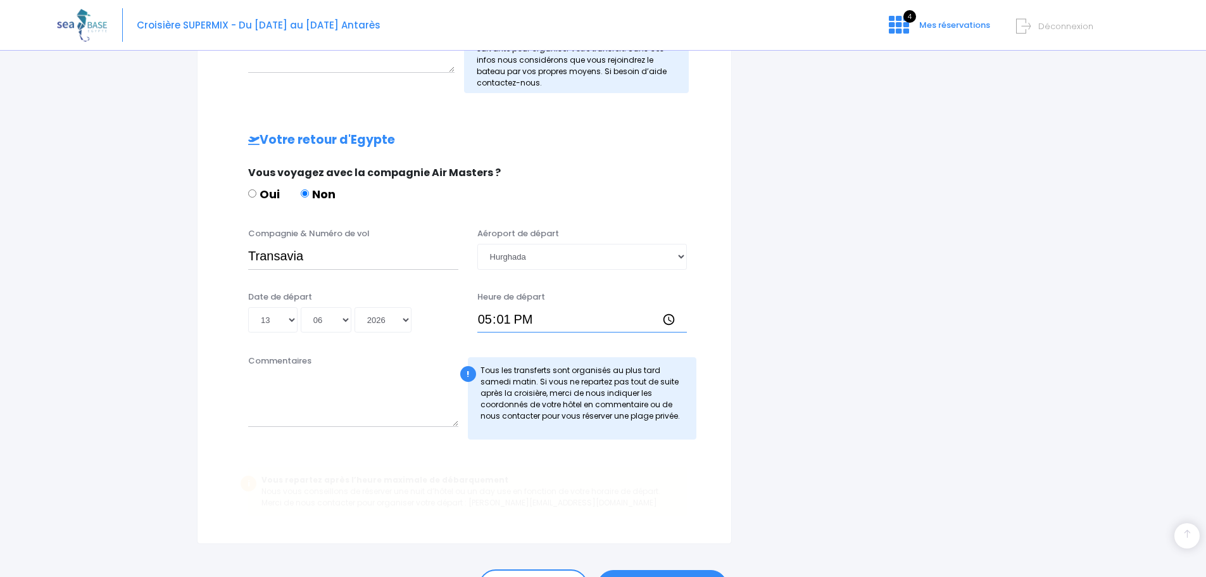
type input "17:15"
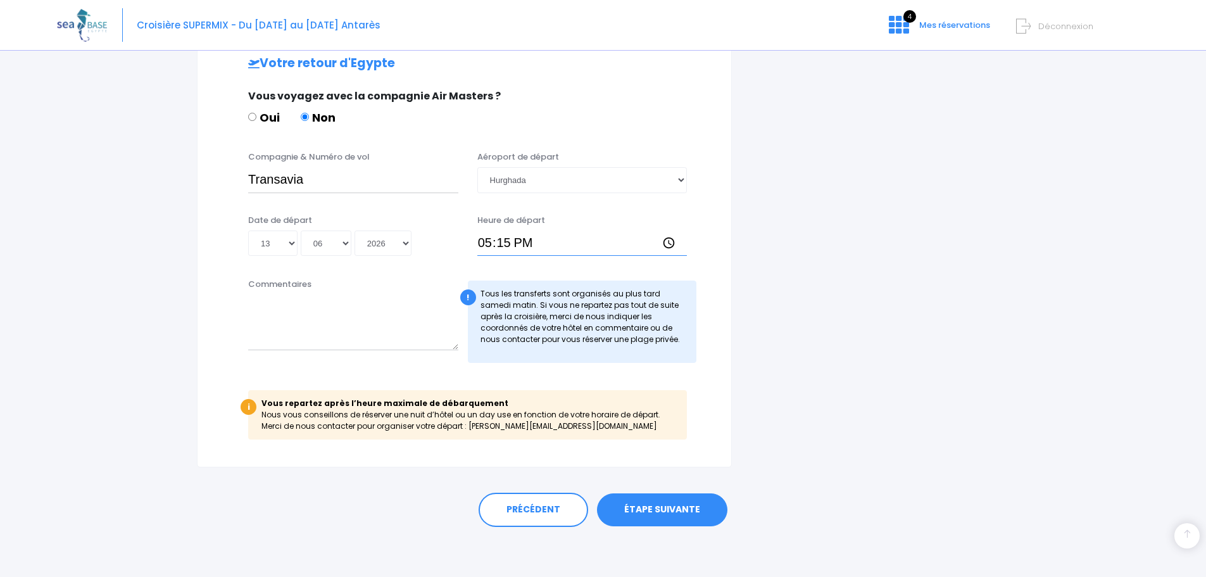
scroll to position [743, 0]
click at [671, 512] on link "ÉTAPE SUIVANTE" at bounding box center [662, 509] width 130 height 33
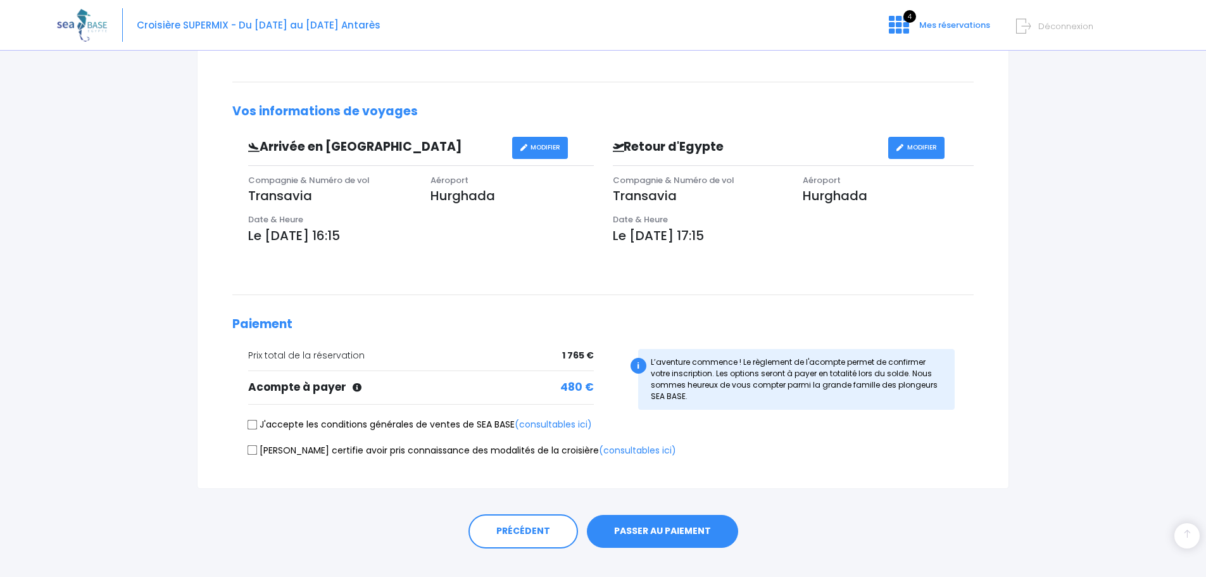
scroll to position [315, 0]
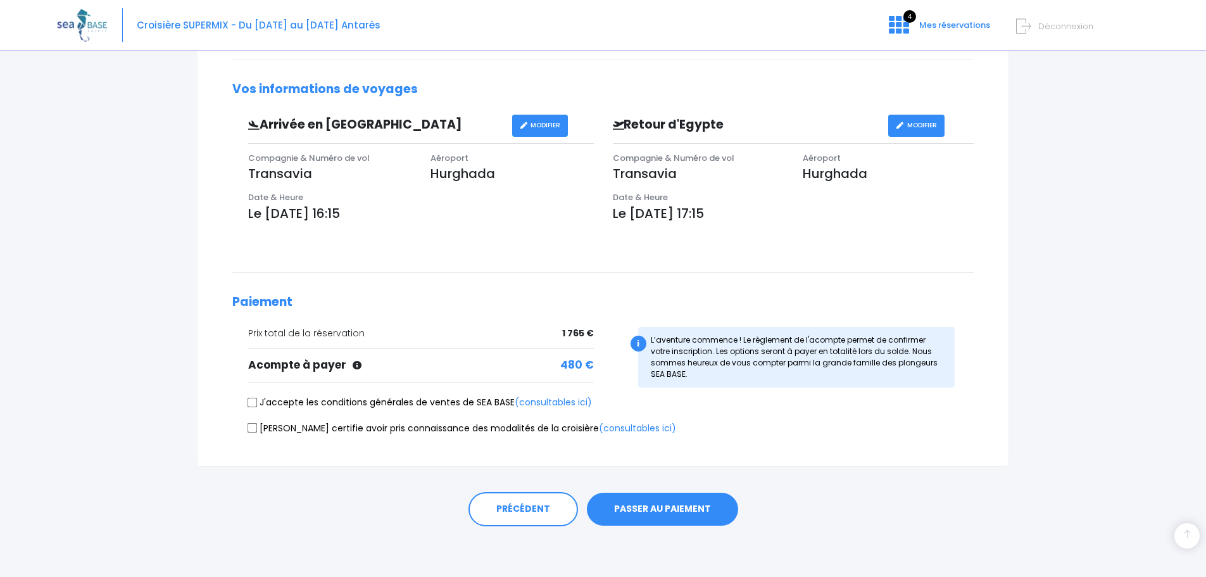
click at [250, 400] on input "J'accepte les conditions générales de ventes de SEA BASE (consultables ici)" at bounding box center [253, 402] width 10 height 10
checkbox input "true"
click at [251, 427] on input "[PERSON_NAME] certifie avoir pris connaissance des modalités de la croisière (c…" at bounding box center [253, 428] width 10 height 10
checkbox input "true"
click at [515, 512] on link "PRÉCÉDENT" at bounding box center [524, 509] width 110 height 34
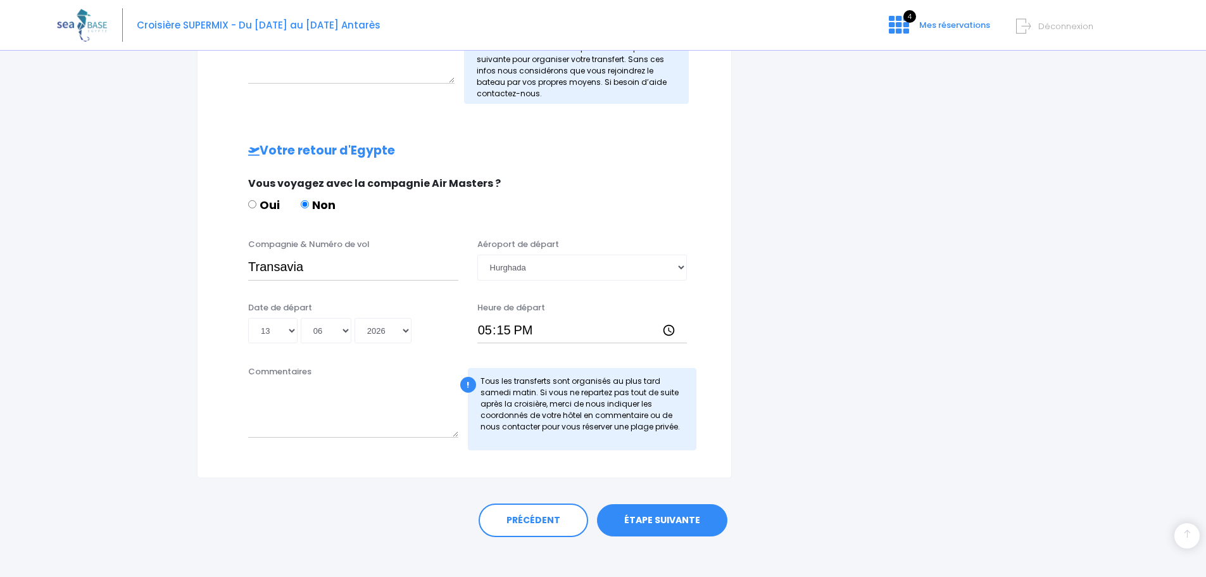
scroll to position [666, 0]
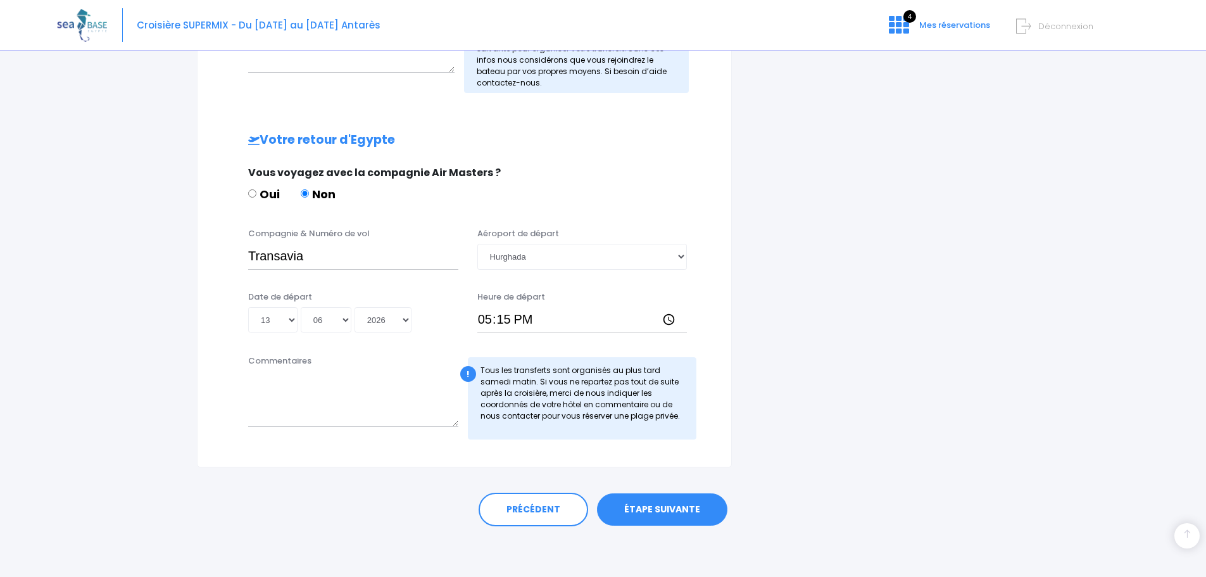
click at [672, 512] on link "ÉTAPE SUIVANTE" at bounding box center [662, 509] width 130 height 33
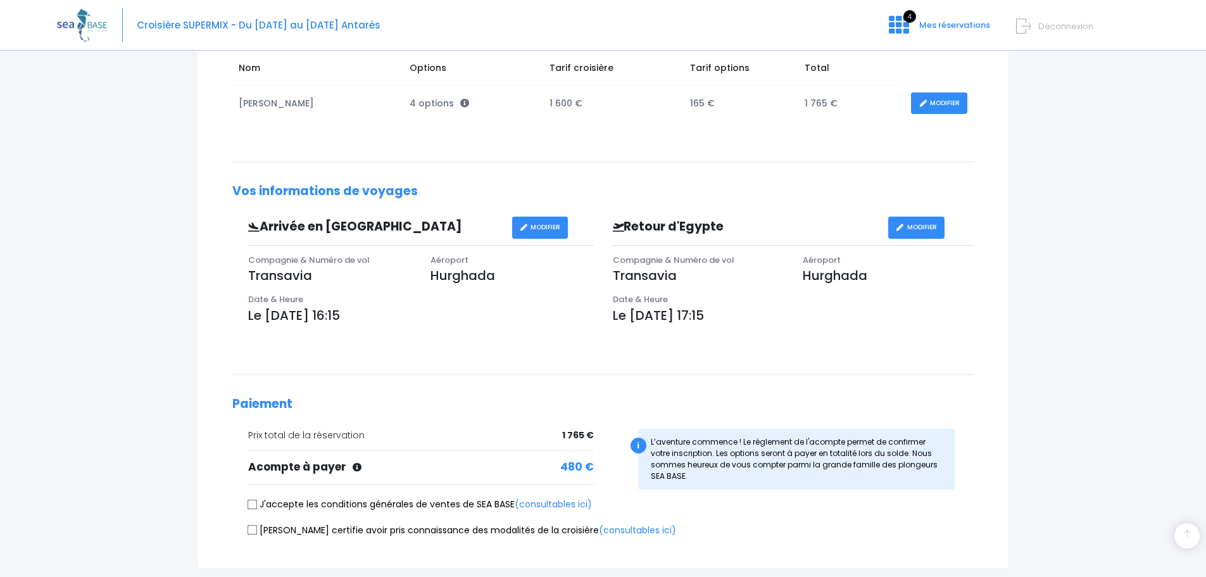
scroll to position [315, 0]
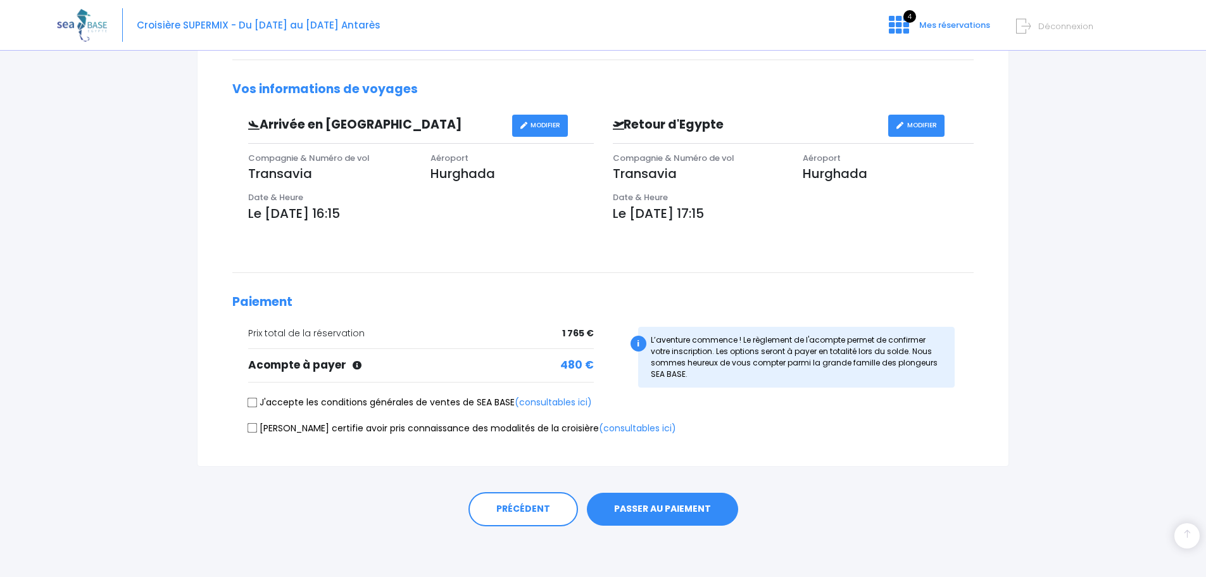
click at [656, 508] on button "PASSER AU PAIEMENT" at bounding box center [662, 509] width 151 height 33
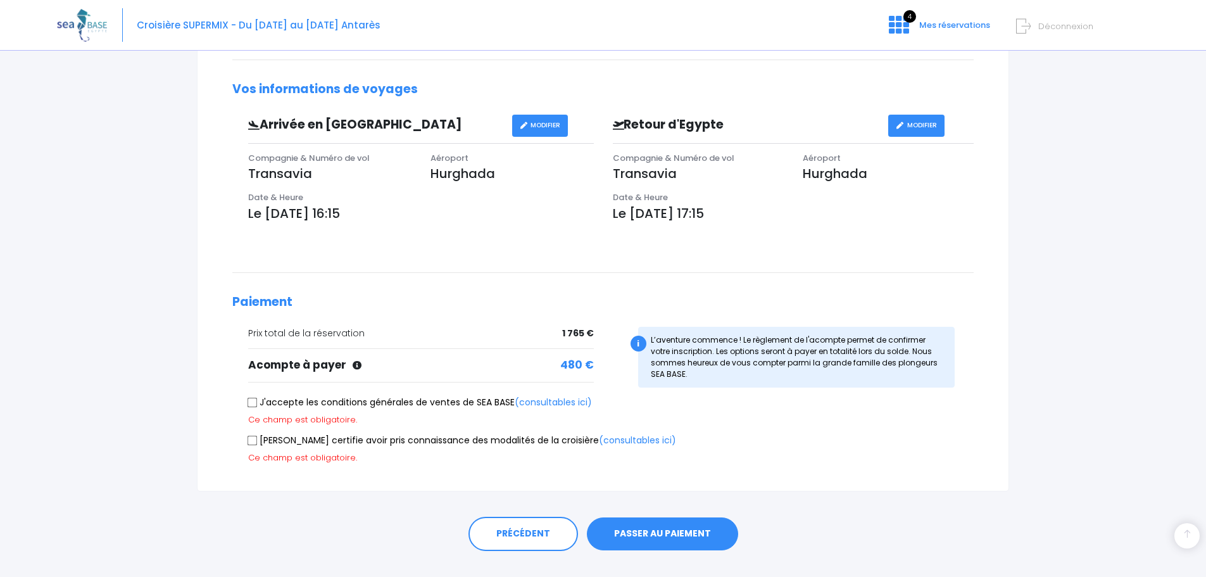
scroll to position [340, 0]
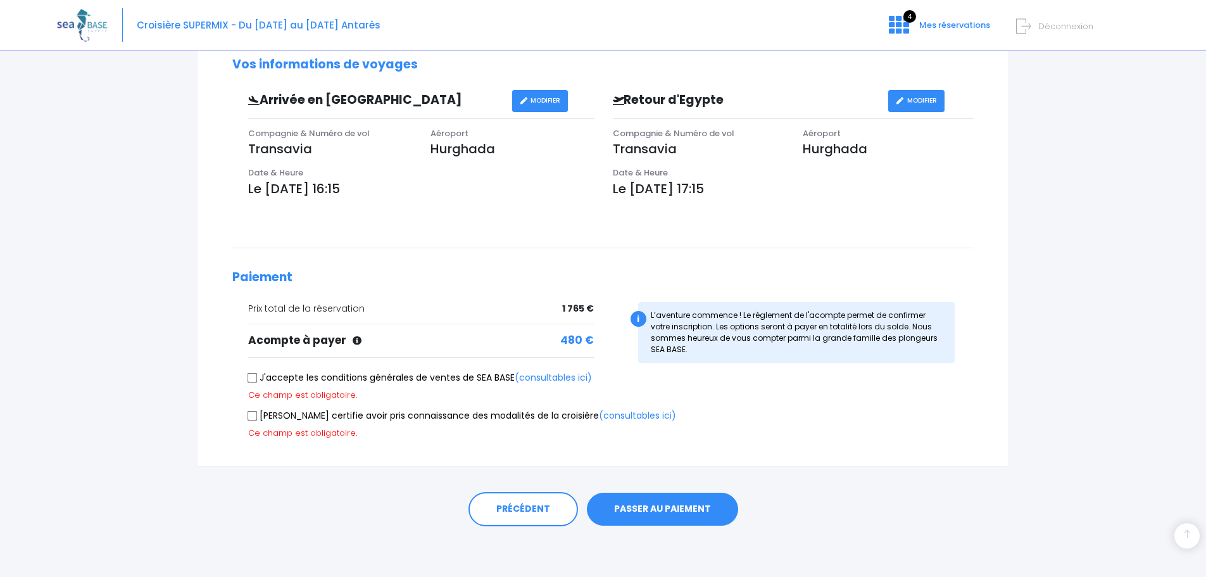
click at [251, 378] on input "J'accepte les conditions générales de ventes de SEA BASE (consultables ici)" at bounding box center [253, 377] width 10 height 10
checkbox input "true"
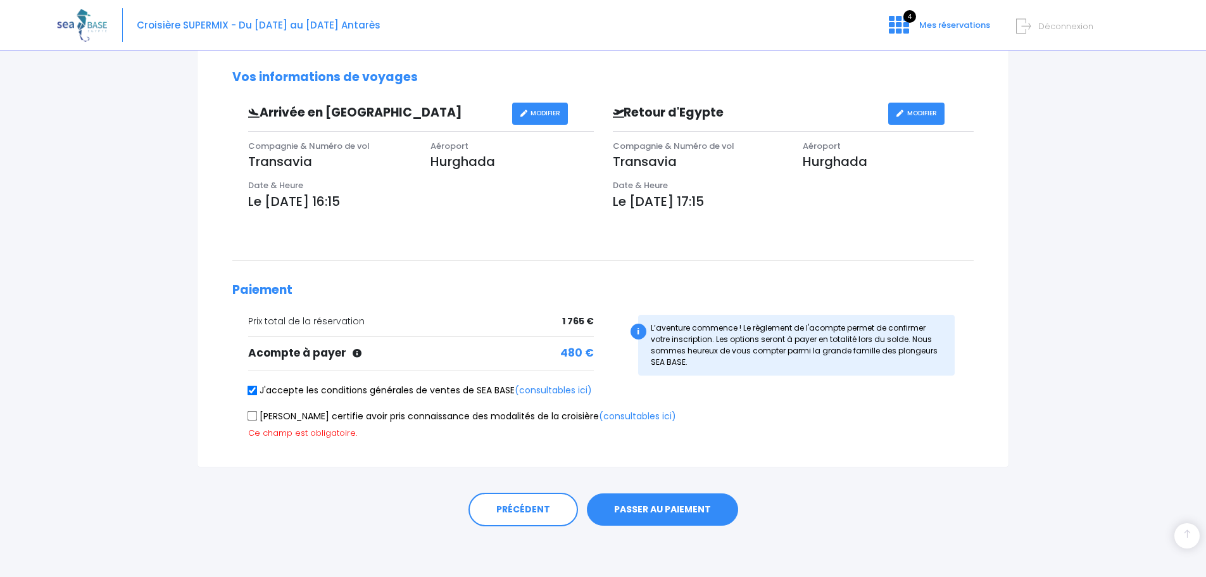
click at [250, 416] on input "[PERSON_NAME] certifie avoir pris connaissance des modalités de la croisière (c…" at bounding box center [253, 416] width 10 height 10
checkbox input "true"
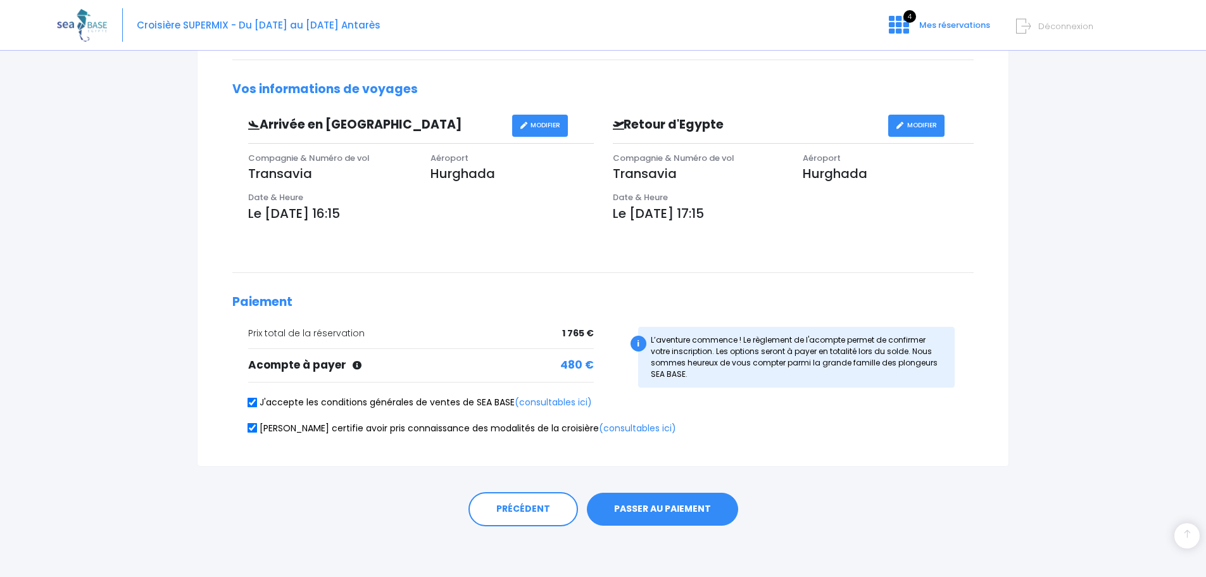
click at [640, 500] on button "PASSER AU PAIEMENT" at bounding box center [662, 509] width 151 height 33
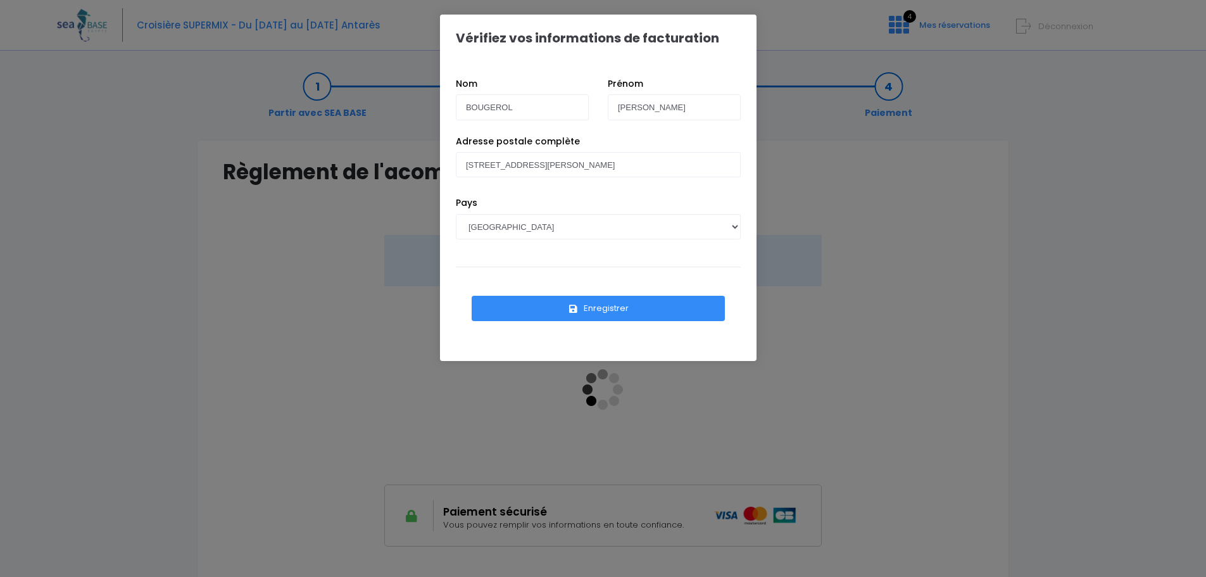
scroll to position [2, 0]
click at [1090, 321] on div "Vérifiez vos informations de facturation Nom BOUGEROL Prénom Gaëlle Pays AFGHAN…" at bounding box center [603, 288] width 1206 height 577
click at [569, 313] on button "Enregistrer" at bounding box center [598, 308] width 253 height 25
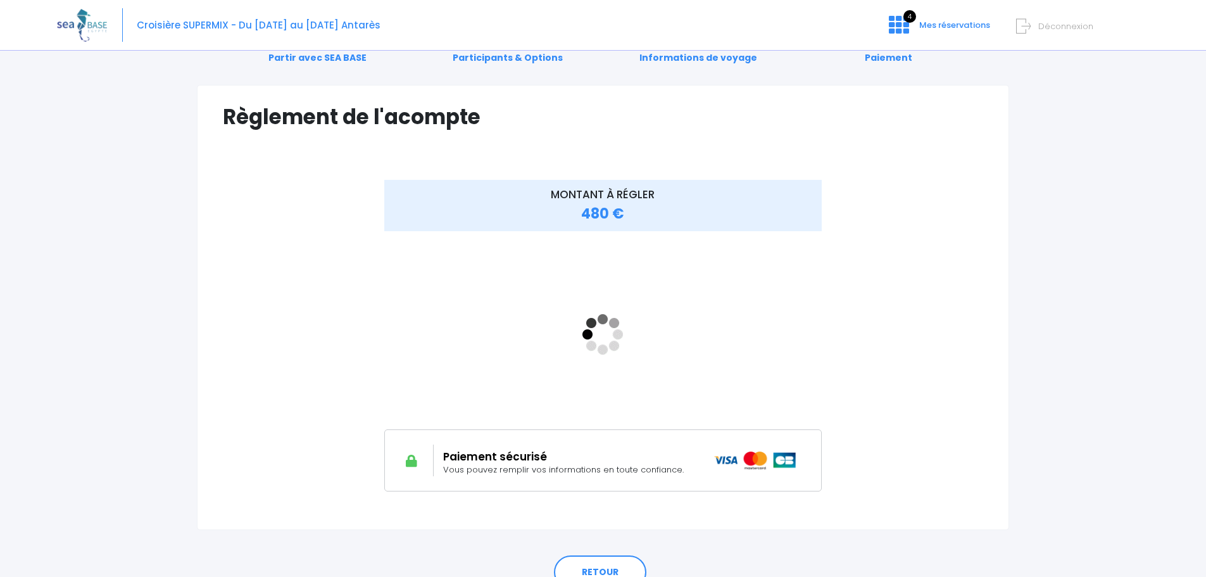
scroll to position [118, 0]
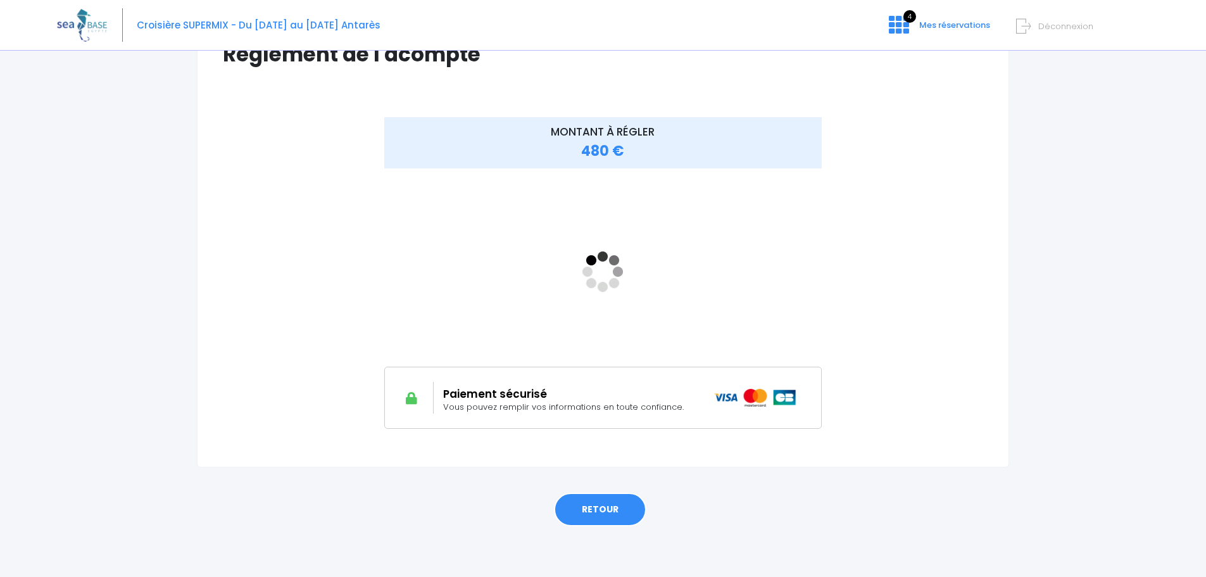
click at [608, 505] on link "RETOUR" at bounding box center [600, 510] width 92 height 34
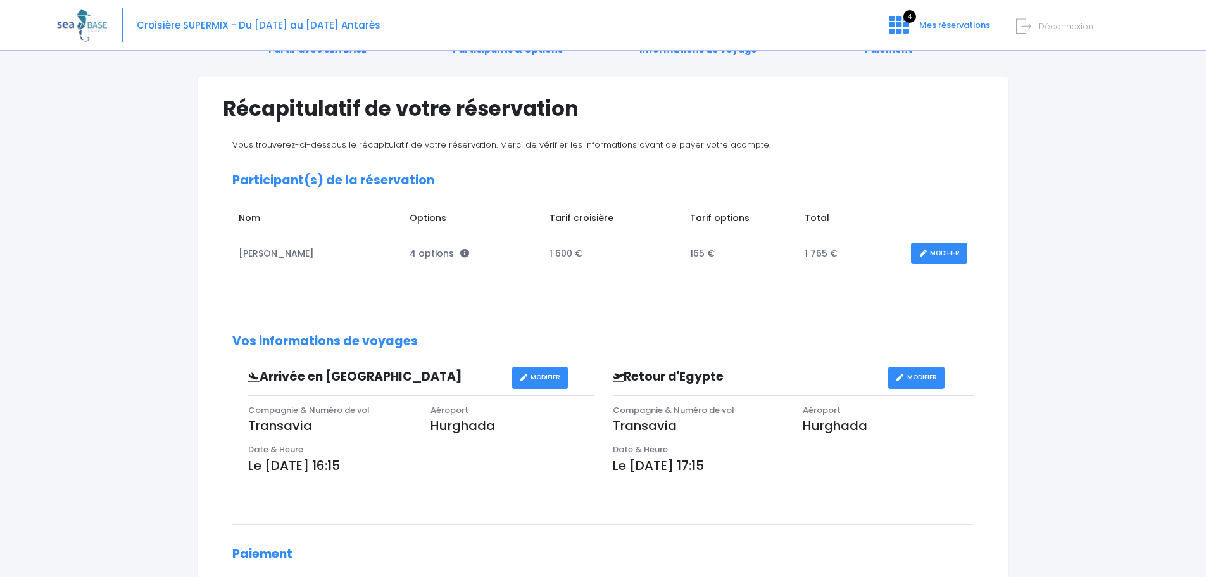
scroll to position [62, 0]
